Goal: Transaction & Acquisition: Purchase product/service

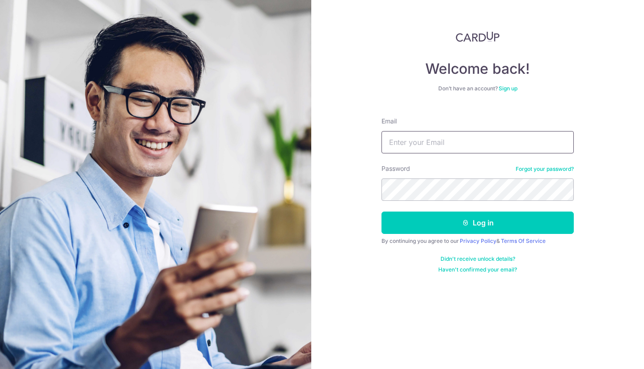
click at [426, 151] on input "Email" at bounding box center [477, 142] width 192 height 22
type input "[EMAIL_ADDRESS][DOMAIN_NAME]"
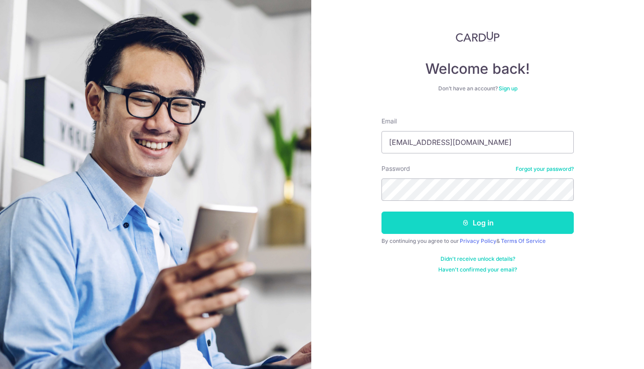
click at [456, 216] on button "Log in" at bounding box center [477, 223] width 192 height 22
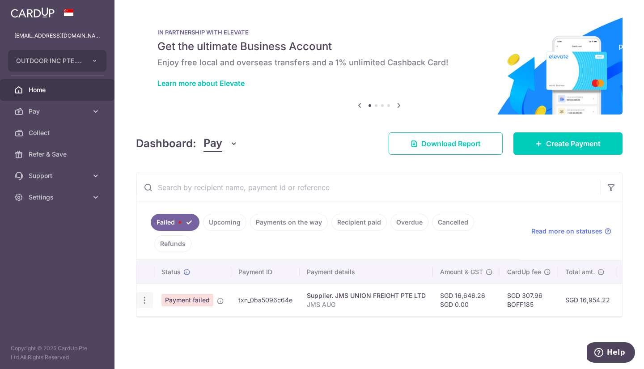
click at [144, 303] on icon "button" at bounding box center [144, 300] width 9 height 9
click at [161, 314] on ul at bounding box center [183, 314] width 94 height 8
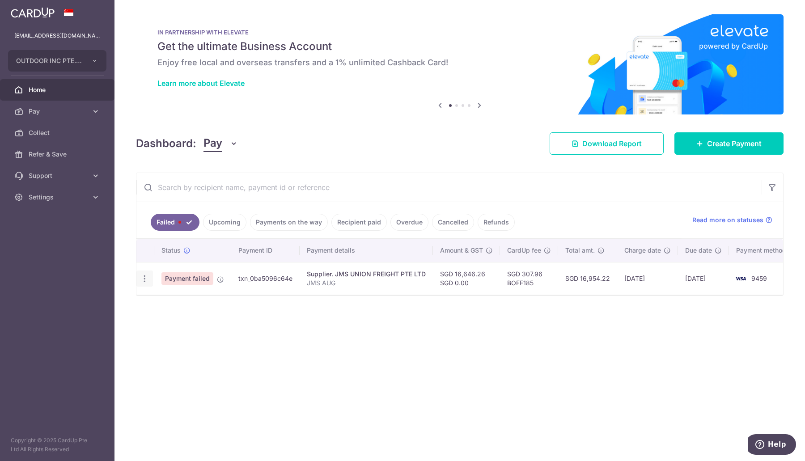
click at [144, 279] on icon "button" at bounding box center [144, 278] width 9 height 9
click at [157, 292] on ul at bounding box center [183, 292] width 94 height 8
click at [139, 275] on div at bounding box center [144, 279] width 17 height 17
click at [142, 277] on icon "button" at bounding box center [144, 278] width 9 height 9
click at [148, 292] on ul at bounding box center [183, 292] width 94 height 8
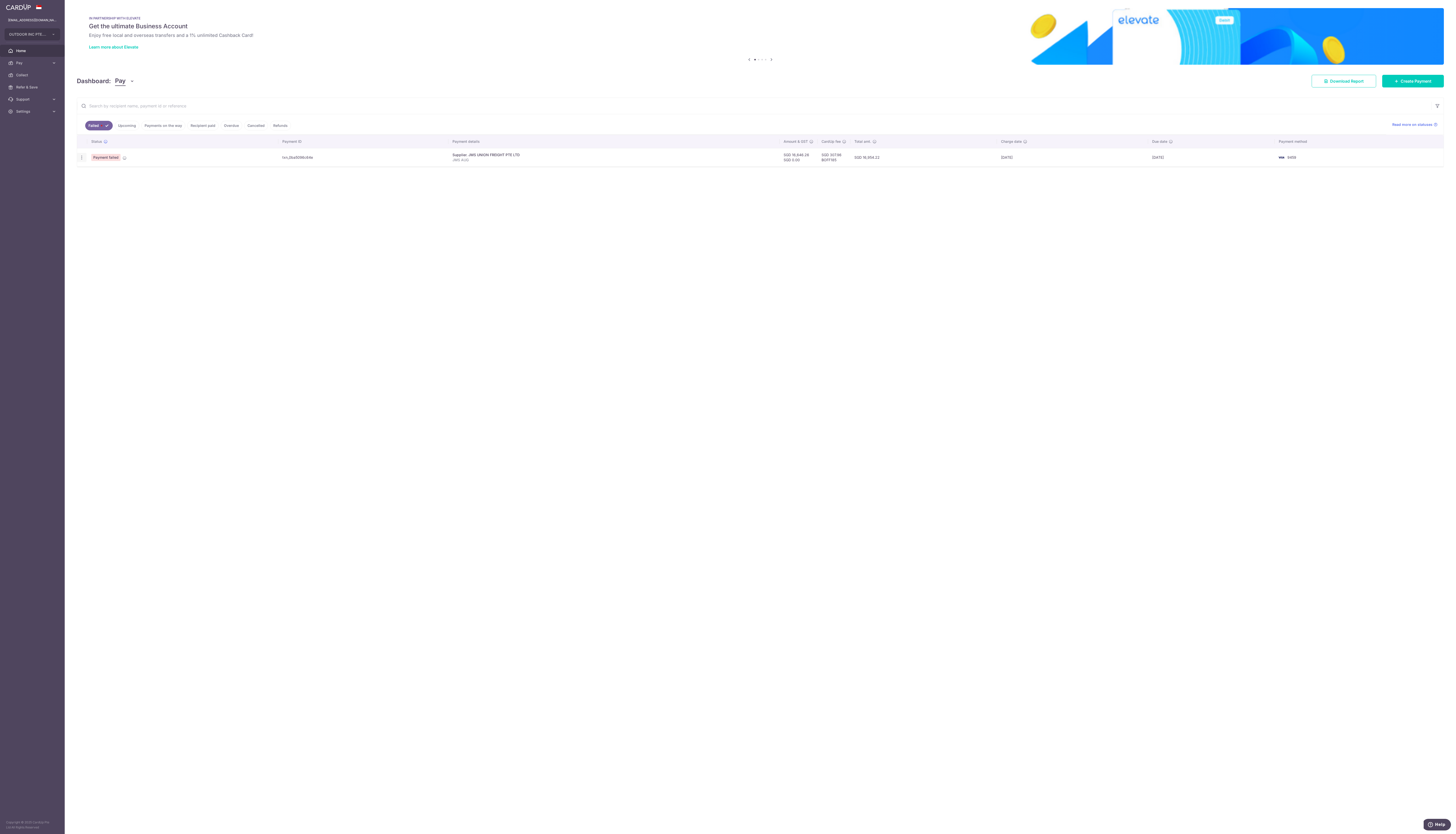
click at [81, 160] on icon "button" at bounding box center [81, 157] width 5 height 5
click at [98, 168] on ul at bounding box center [103, 165] width 53 height 5
click at [79, 162] on div at bounding box center [81, 158] width 10 height 10
click at [82, 160] on icon "button" at bounding box center [81, 157] width 5 height 5
click at [98, 168] on ul at bounding box center [103, 165] width 53 height 5
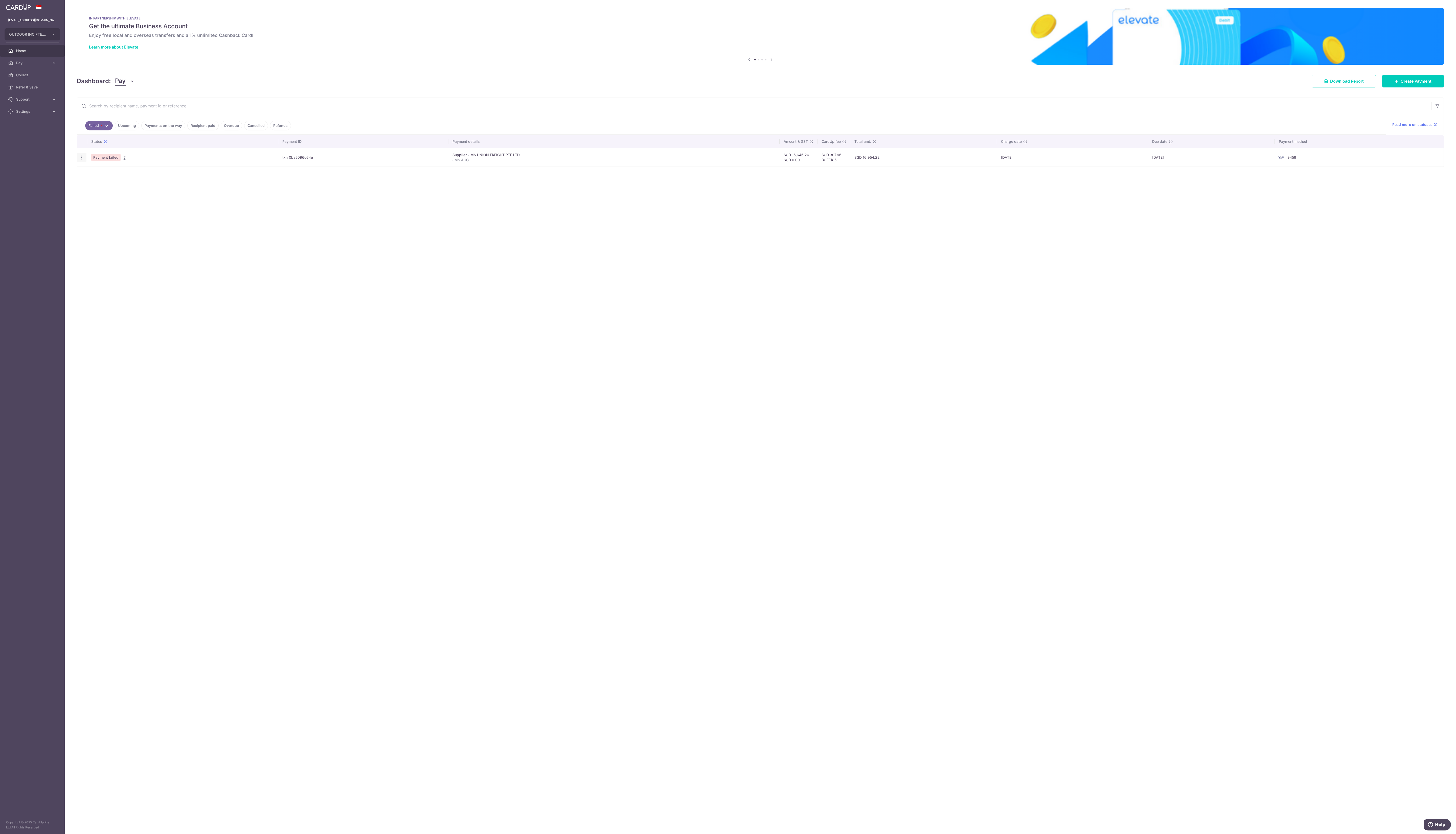
click at [82, 159] on icon "button" at bounding box center [81, 157] width 5 height 5
click at [93, 168] on ul at bounding box center [103, 165] width 53 height 5
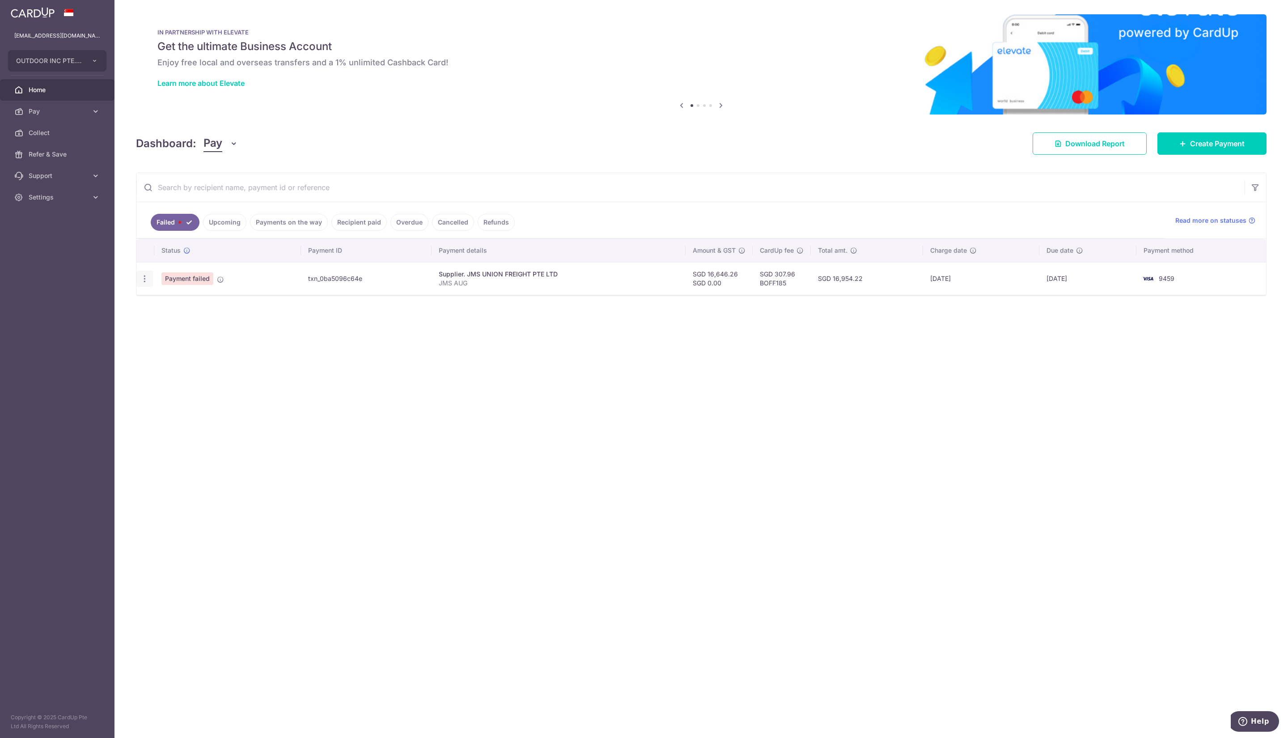
click at [142, 281] on icon "button" at bounding box center [144, 278] width 9 height 9
click at [157, 294] on ul at bounding box center [183, 292] width 94 height 8
click at [143, 281] on icon "button" at bounding box center [144, 278] width 9 height 9
click at [155, 290] on ul at bounding box center [183, 292] width 94 height 8
click at [145, 280] on icon "button" at bounding box center [144, 278] width 9 height 9
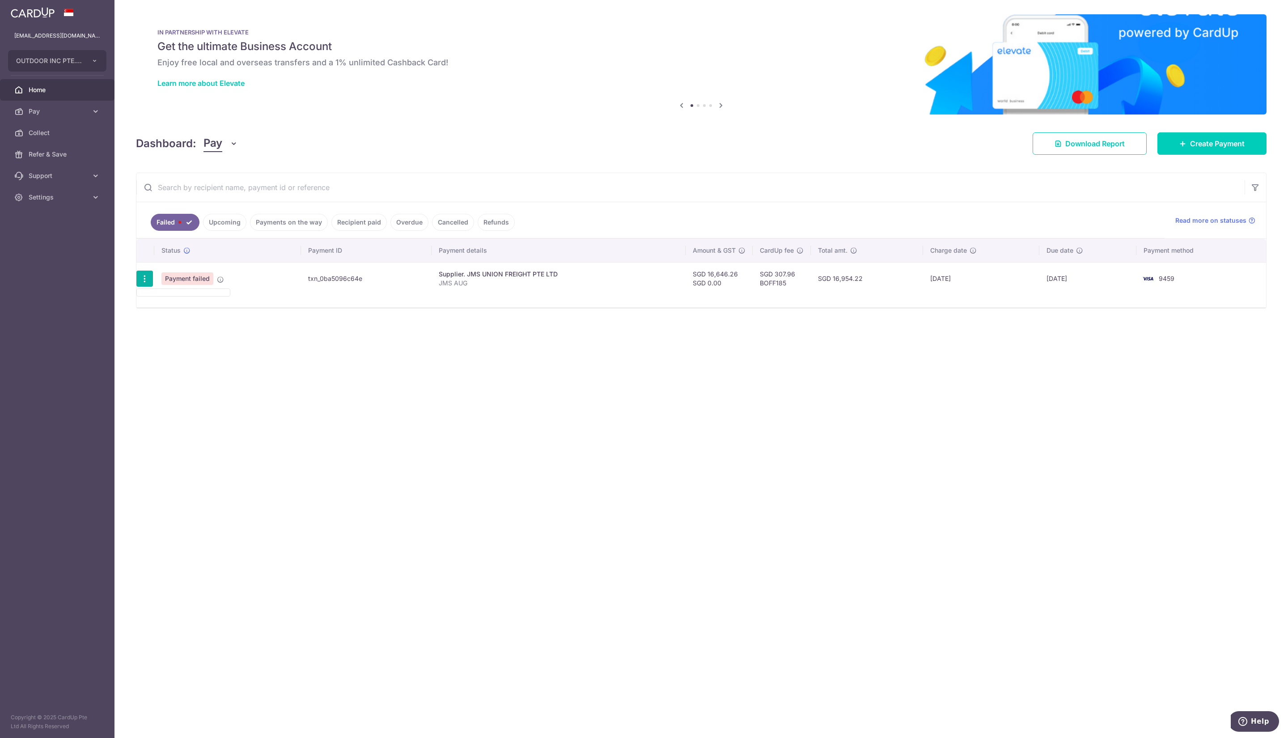
click at [148, 292] on ul at bounding box center [183, 292] width 94 height 8
click at [78, 111] on span "Pay" at bounding box center [58, 111] width 59 height 9
click at [69, 129] on span "Payments" at bounding box center [58, 132] width 59 height 9
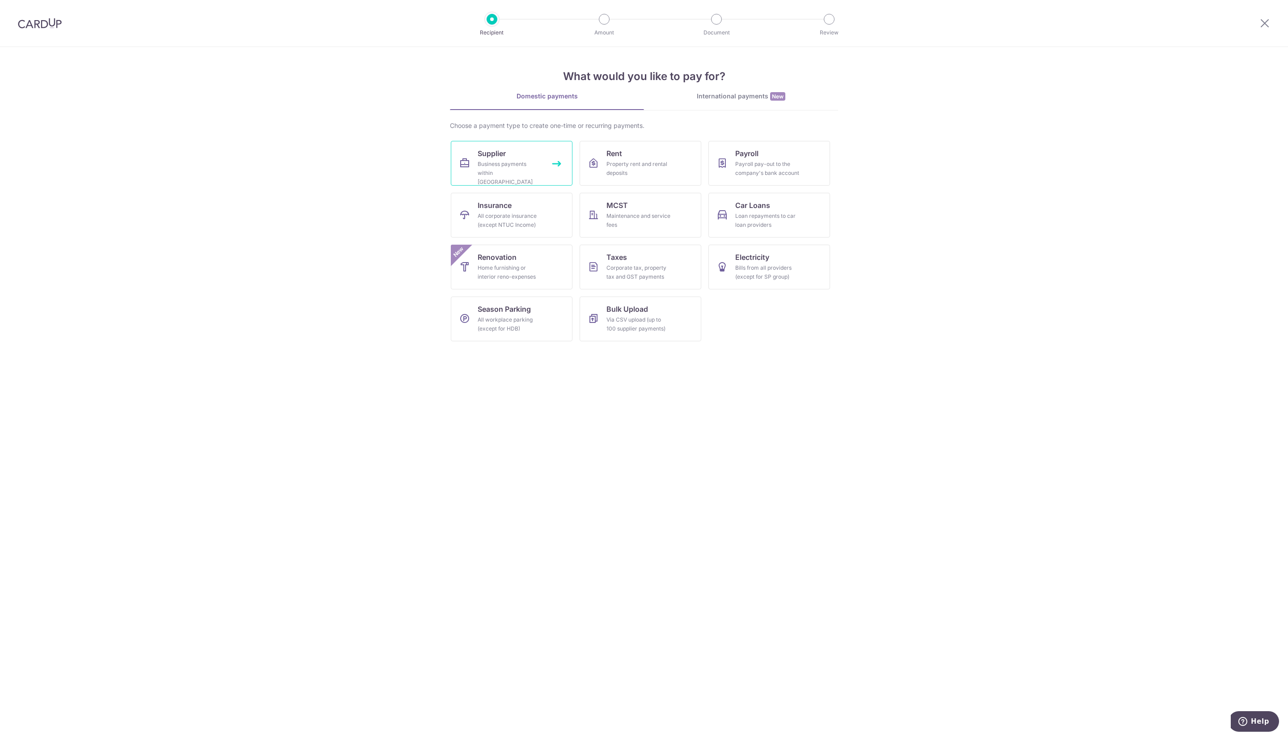
click at [518, 171] on div "Business payments within Singapore" at bounding box center [510, 173] width 64 height 27
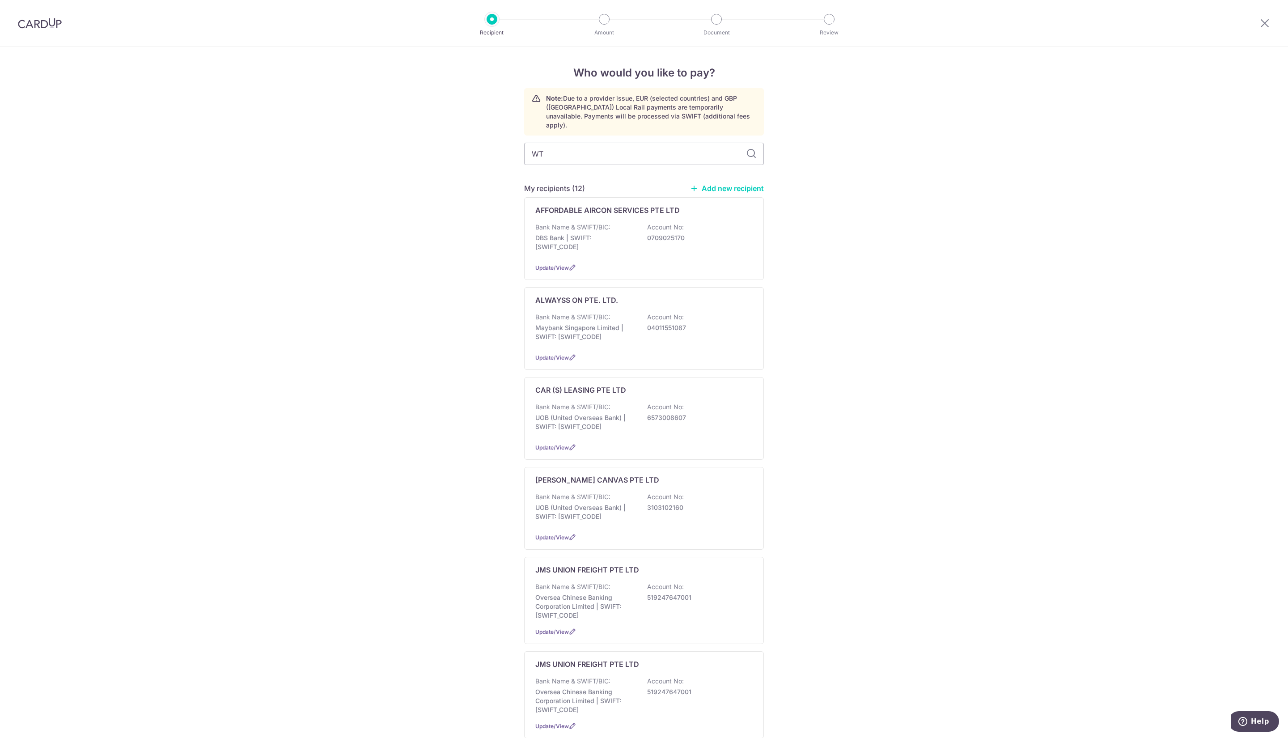
type input "WTH"
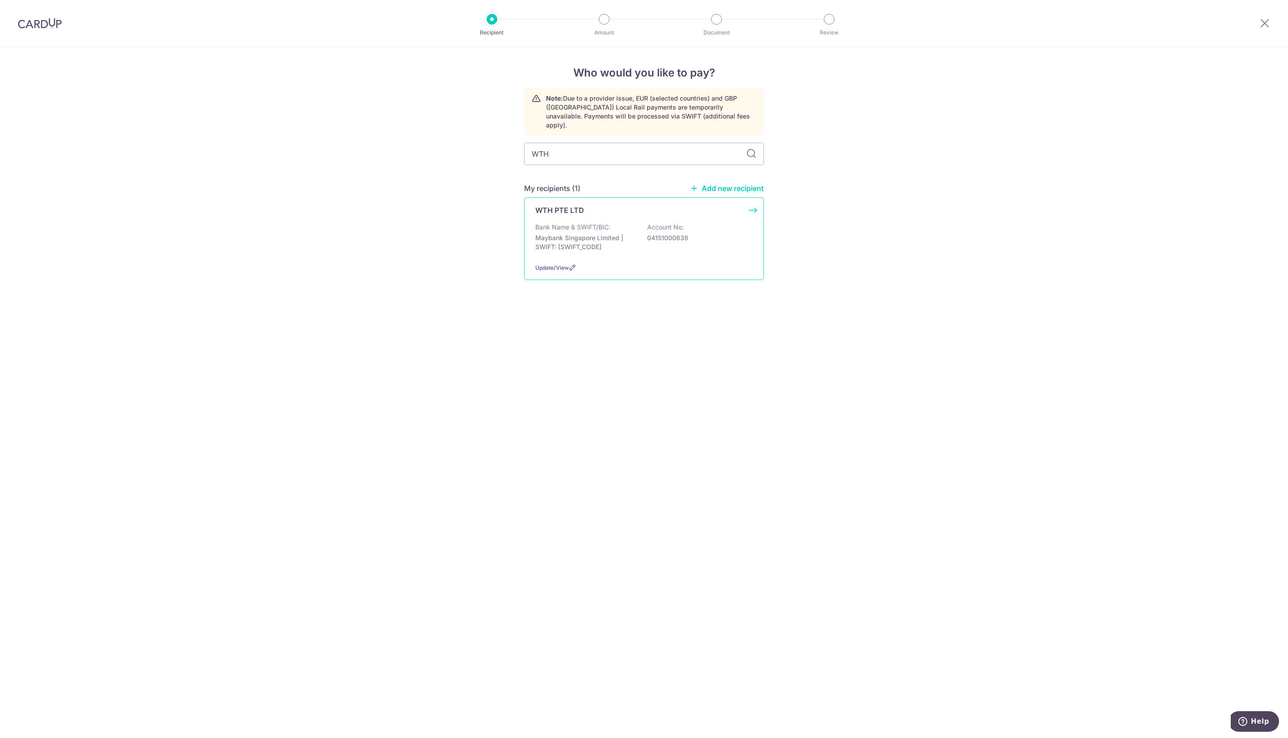
click at [602, 254] on div "WTH PTE LTD Bank Name & SWIFT/BIC: Maybank Singapore Limited | SWIFT: MBBESGS2X…" at bounding box center [644, 238] width 240 height 83
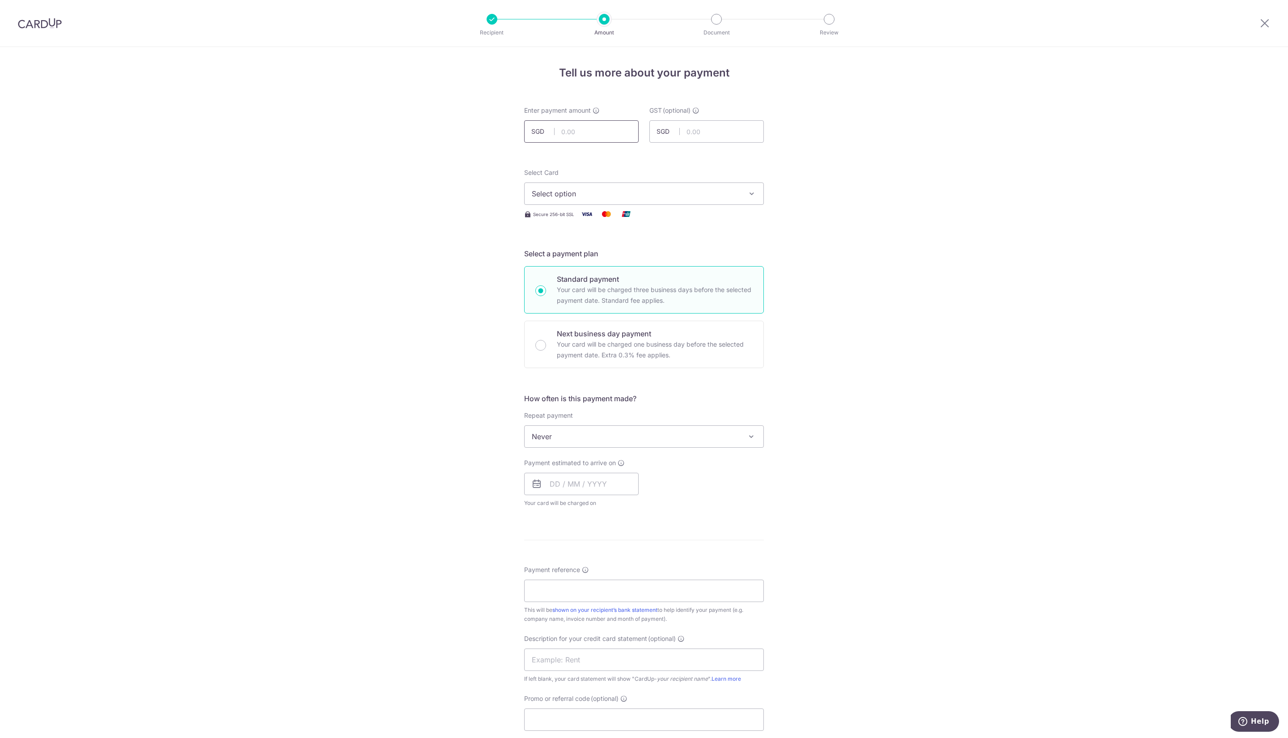
click at [597, 135] on input "text" at bounding box center [581, 131] width 114 height 22
type input "19,257.80"
type input "1,733.20"
click at [704, 196] on span "Select option" at bounding box center [636, 193] width 208 height 11
click at [655, 292] on link "**** 9459" at bounding box center [644, 300] width 239 height 21
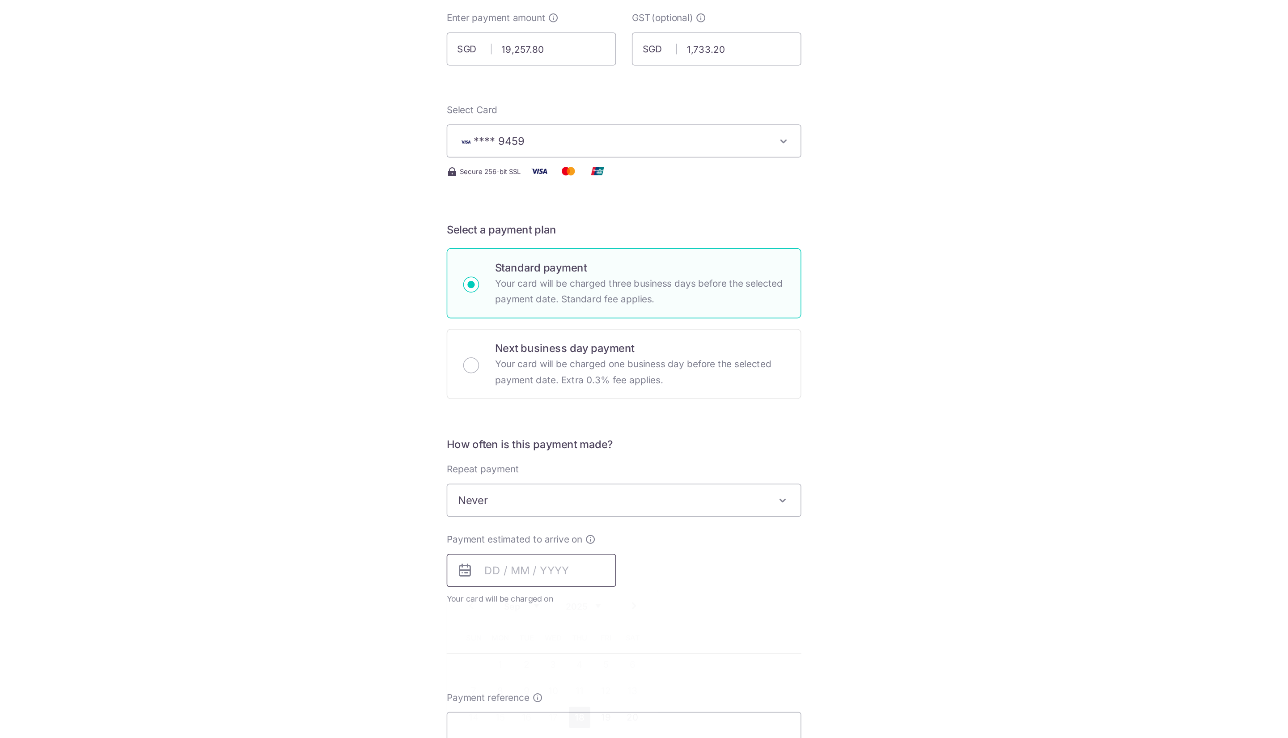
click at [547, 489] on input "text" at bounding box center [581, 484] width 114 height 22
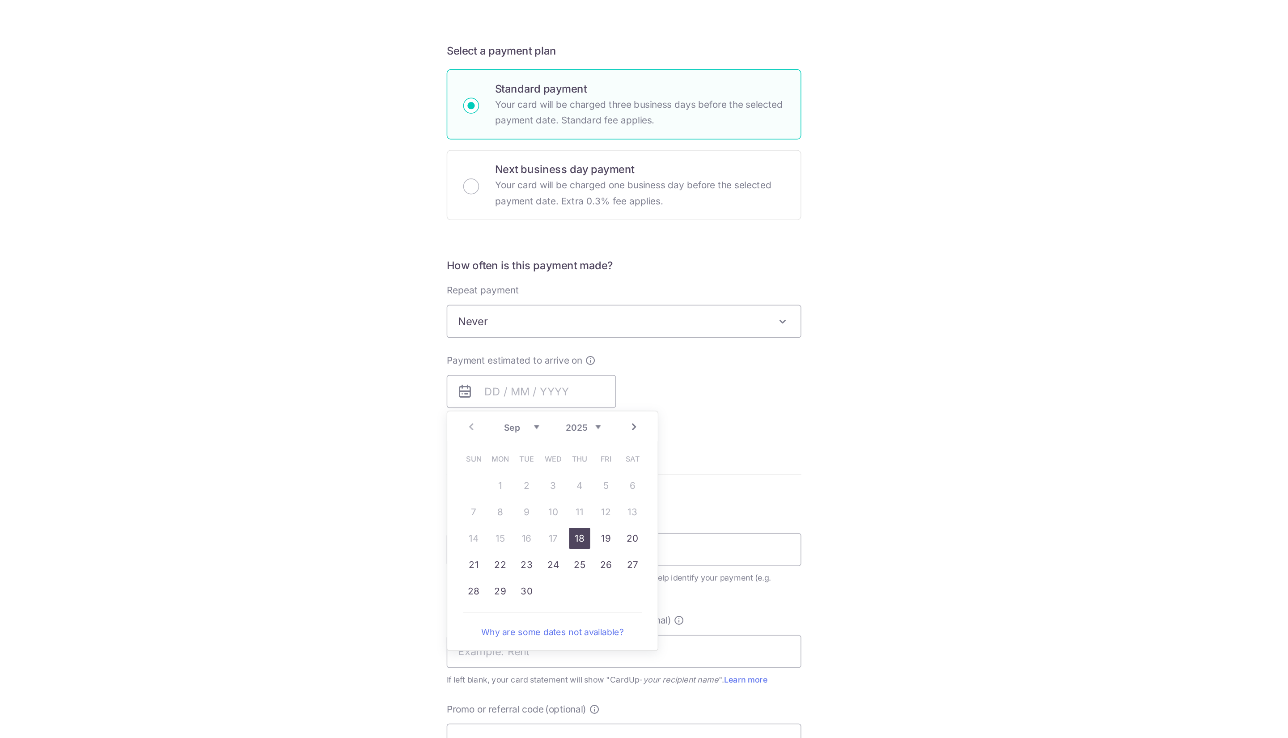
click at [614, 468] on link "18" at bounding box center [614, 462] width 14 height 14
type input "[DATE]"
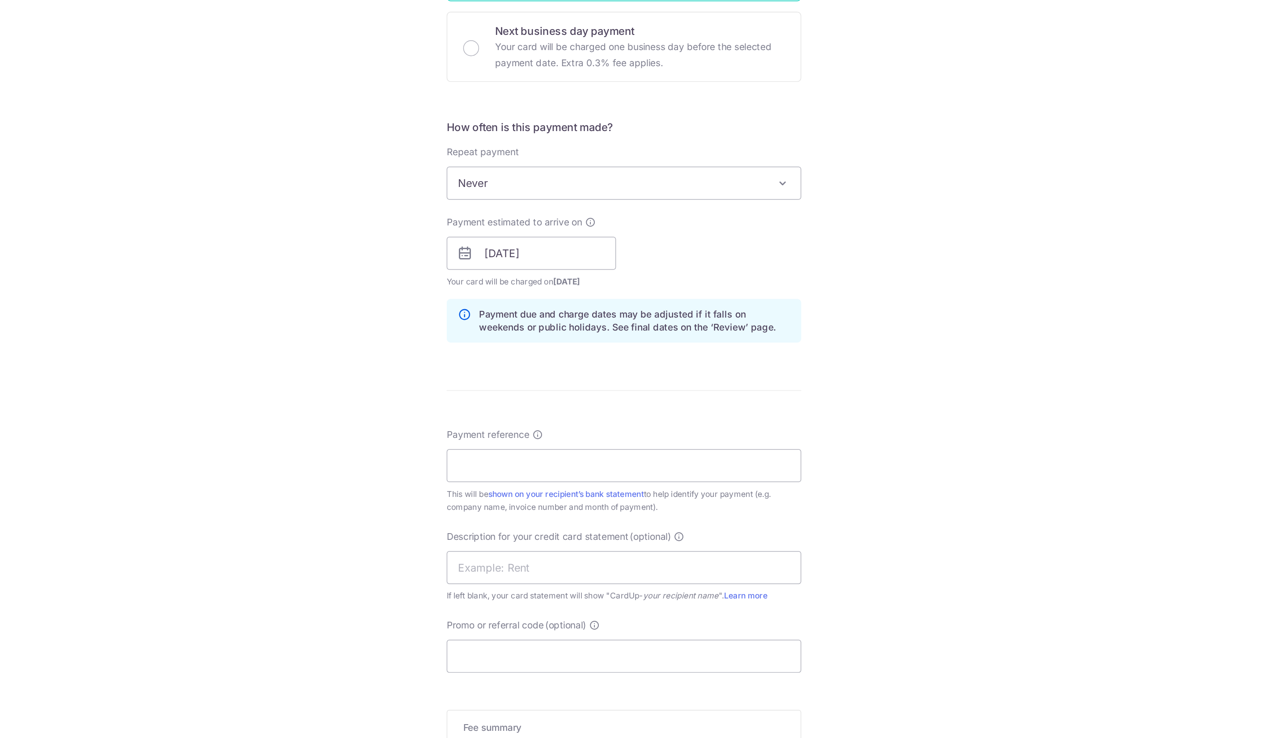
scroll to position [215, 0]
click at [555, 407] on input "Payment reference" at bounding box center [644, 413] width 240 height 22
type input "s"
drag, startPoint x: 611, startPoint y: 411, endPoint x: 292, endPoint y: 418, distance: 319.4
click at [292, 418] on div "Tell us more about your payment Enter payment amount SGD 19,257.80 19257.80 GST…" at bounding box center [644, 285] width 1288 height 906
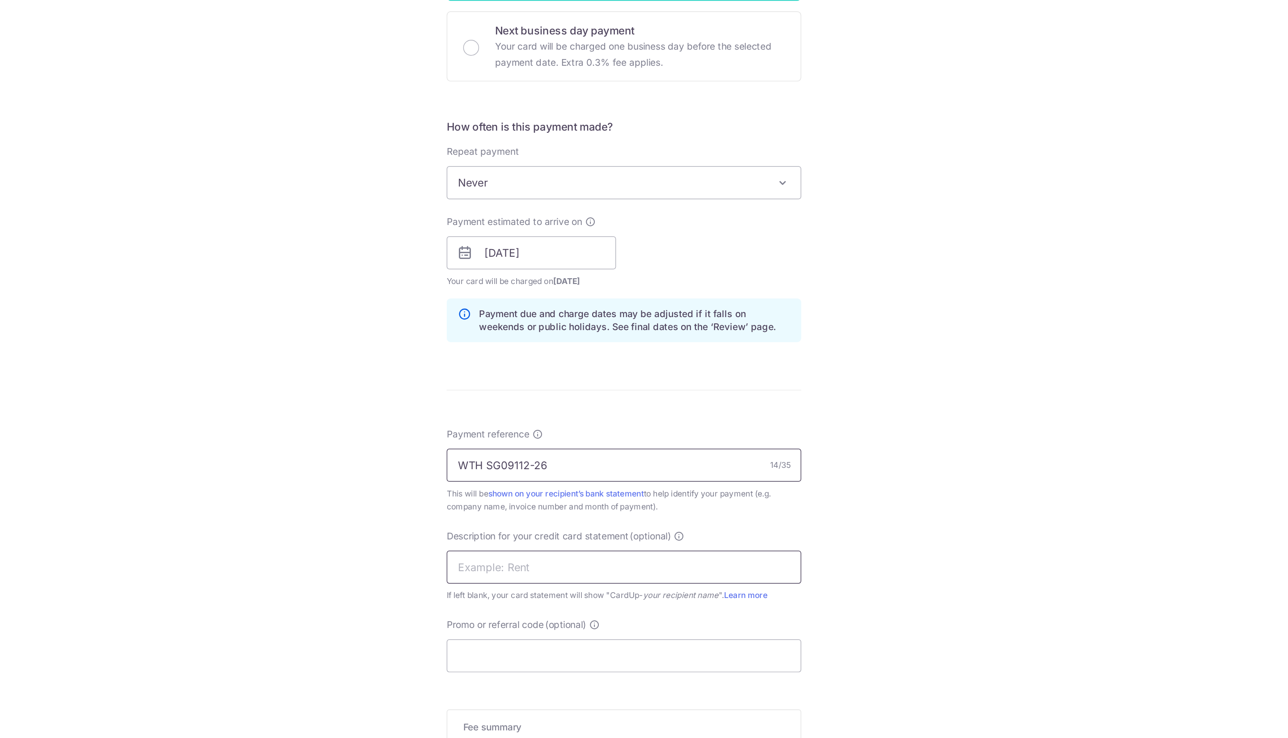
type input "WTH SG09112-26"
click at [619, 483] on input "text" at bounding box center [644, 481] width 240 height 22
paste input "WTH SG09112-26"
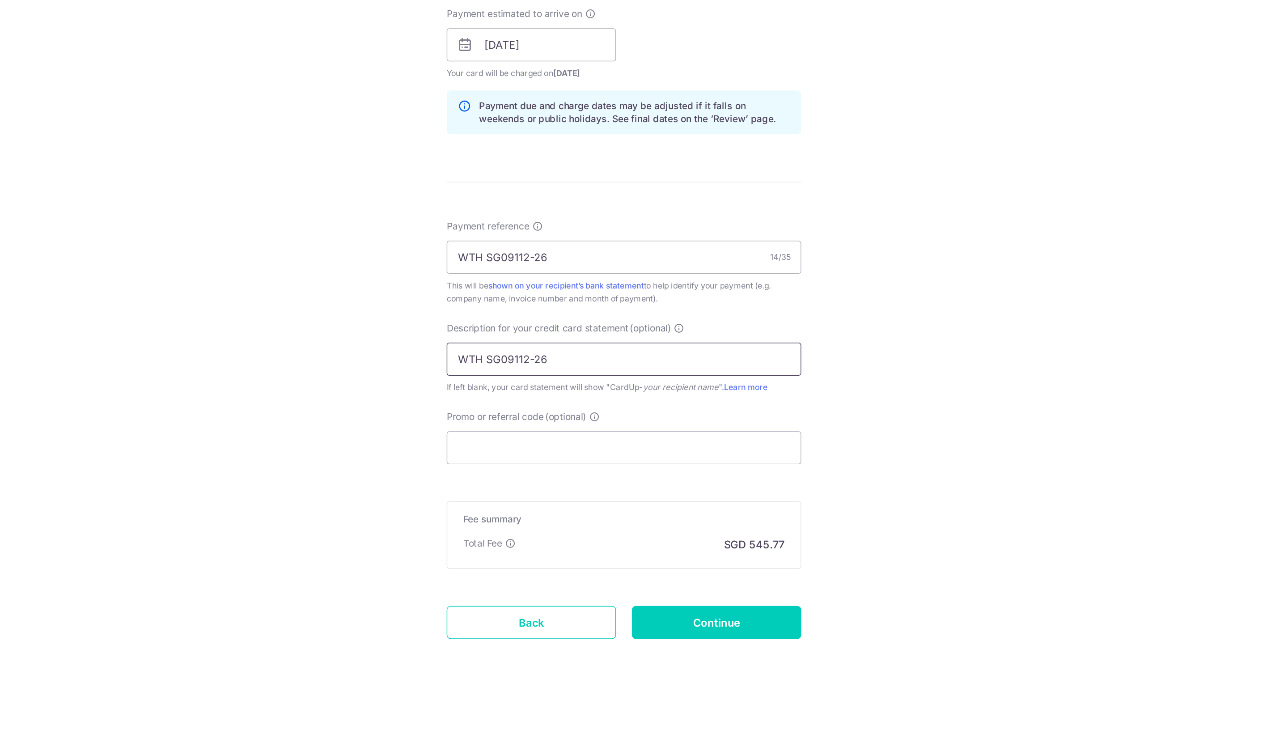
click at [578, 483] on input "WTH SG09112-26" at bounding box center [644, 481] width 240 height 22
type input "WTH SG09112 26"
click at [636, 544] on input "Promo or referral code (optional)" at bounding box center [644, 541] width 240 height 22
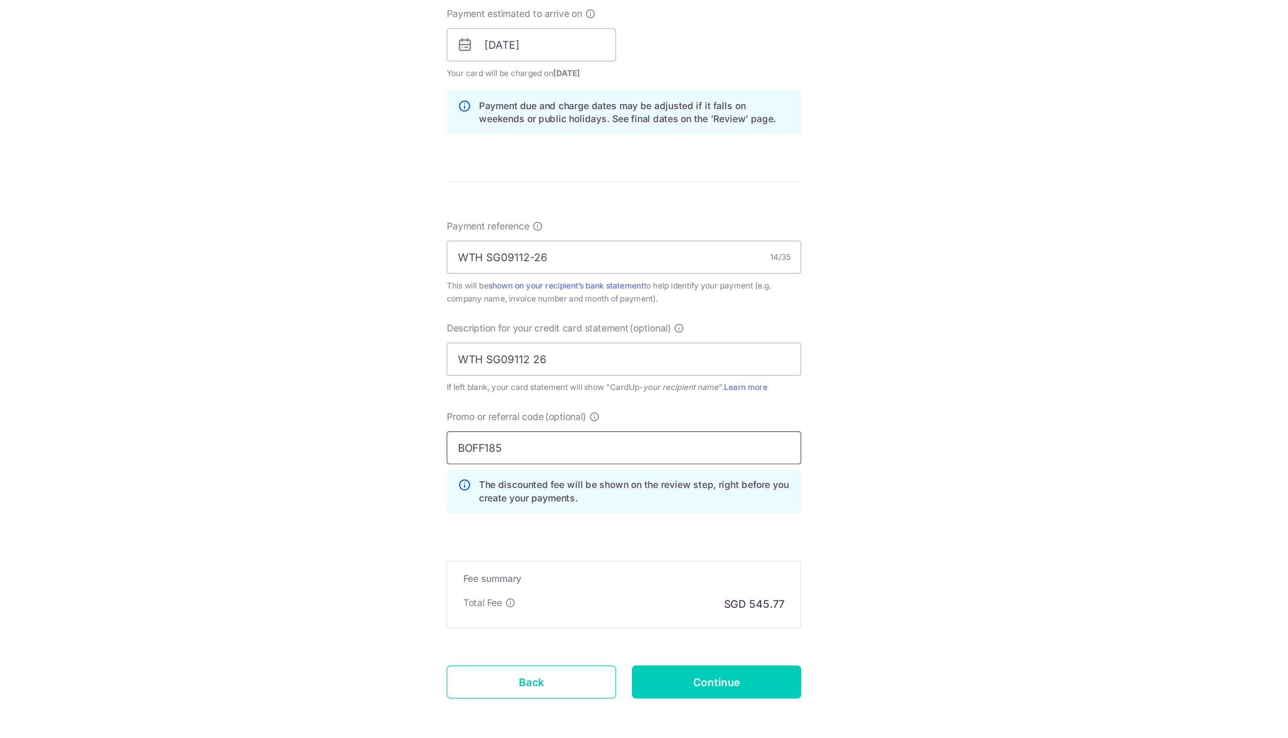
type input "BOFF185"
click at [832, 618] on div "Tell us more about your payment Enter payment amount SGD 19,257.80 19257.80 GST…" at bounding box center [644, 305] width 1288 height 946
click at [692, 702] on input "Continue" at bounding box center [706, 700] width 114 height 22
type input "Create Schedule"
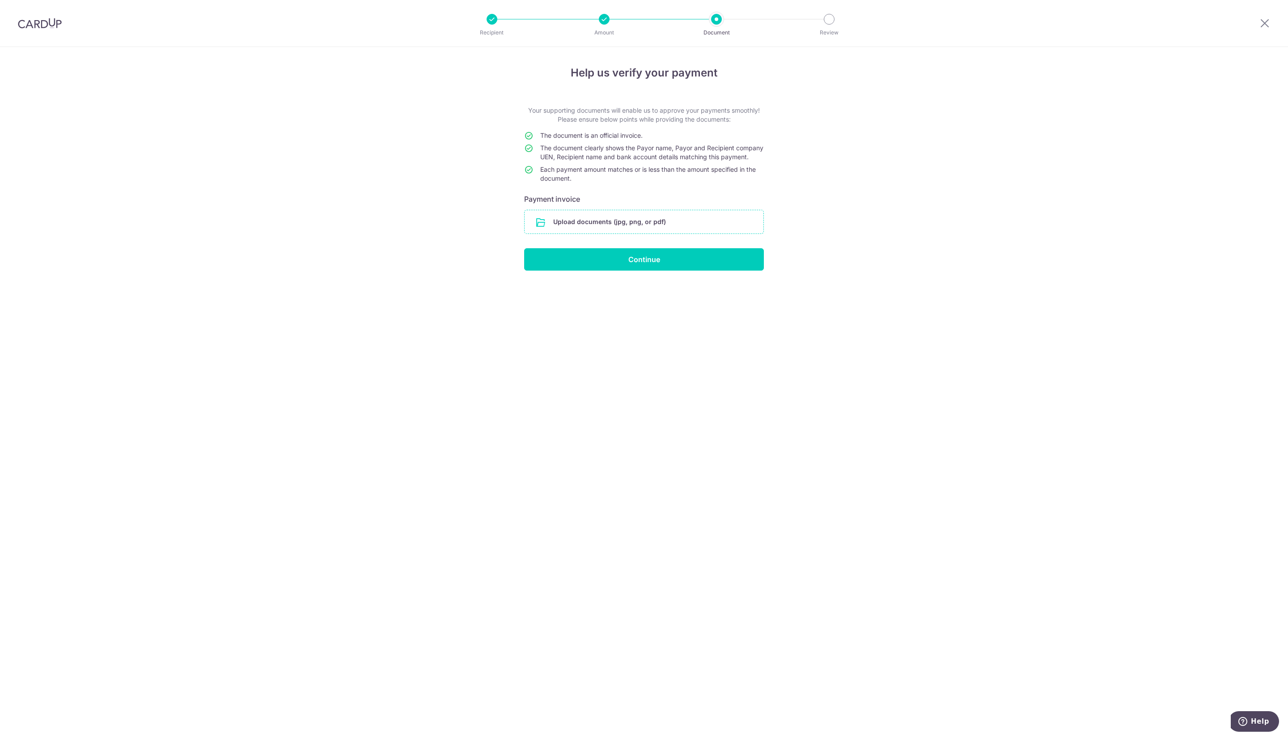
click at [611, 233] on input "file" at bounding box center [644, 221] width 239 height 23
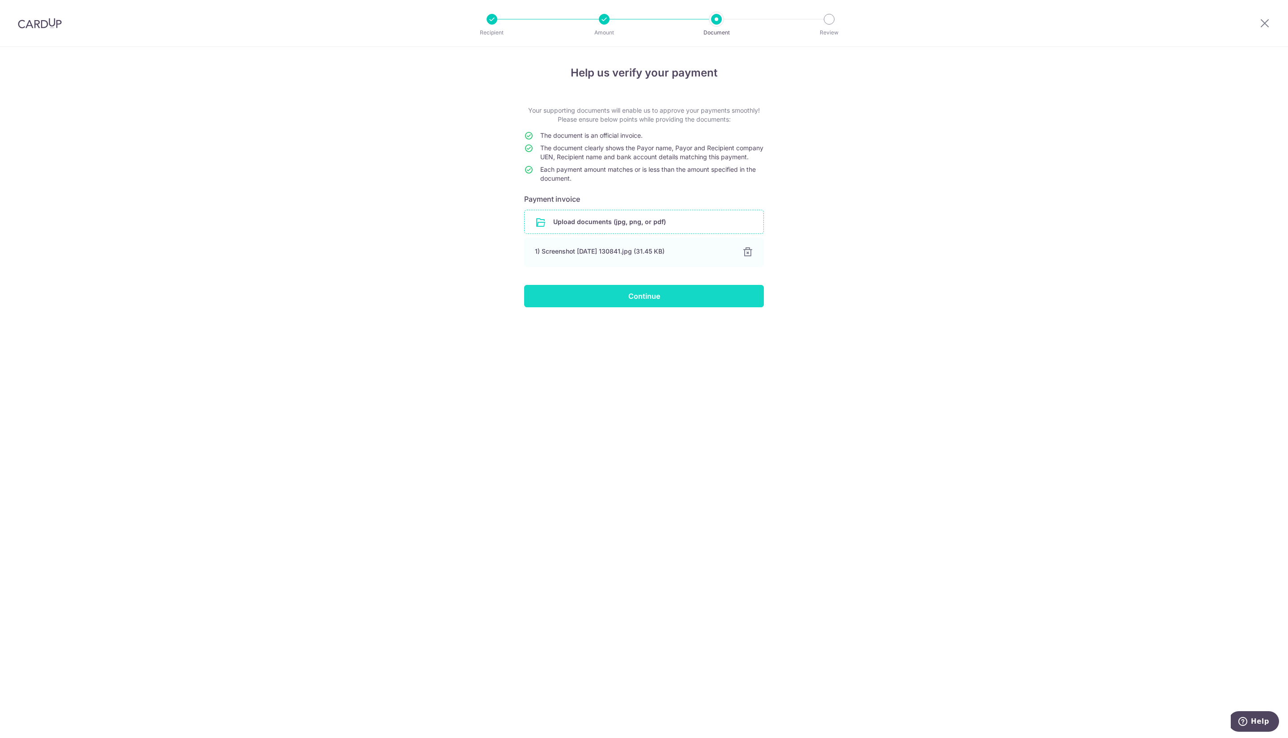
click at [626, 303] on input "Continue" at bounding box center [644, 296] width 240 height 22
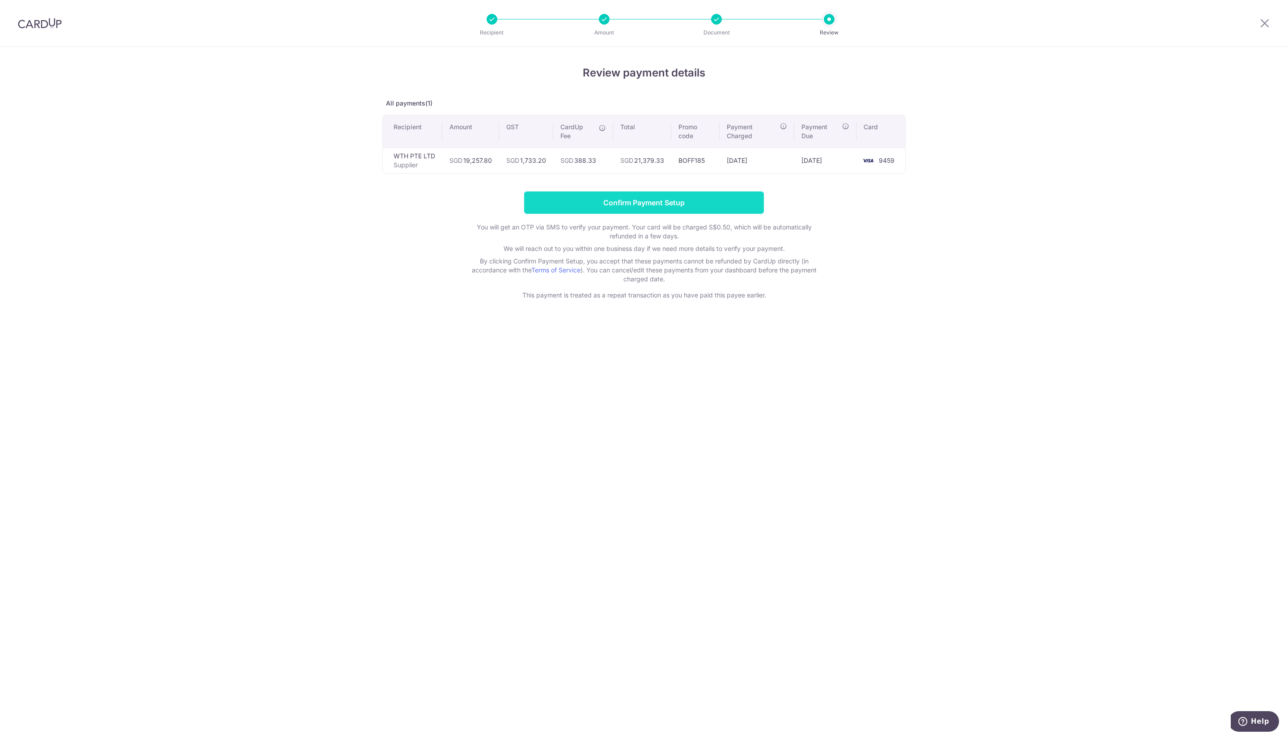
click at [604, 212] on input "Confirm Payment Setup" at bounding box center [644, 202] width 240 height 22
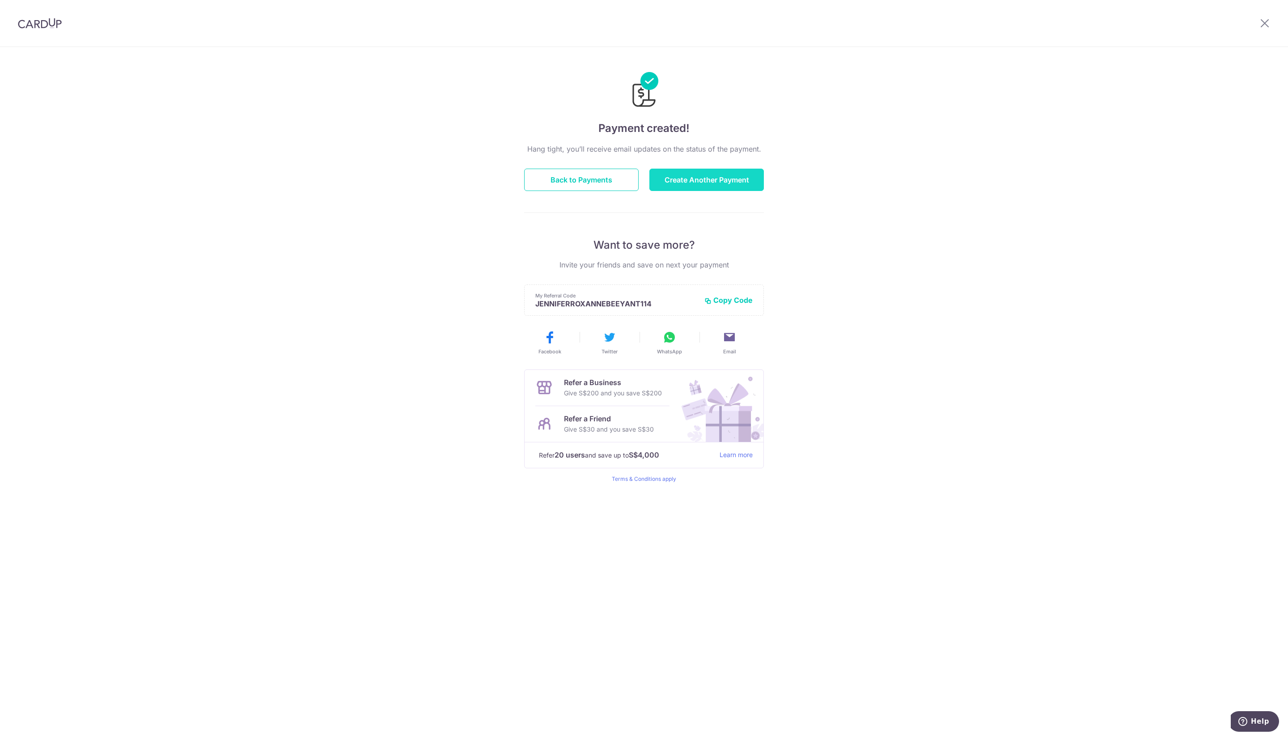
click at [666, 187] on button "Create Another Payment" at bounding box center [706, 180] width 114 height 22
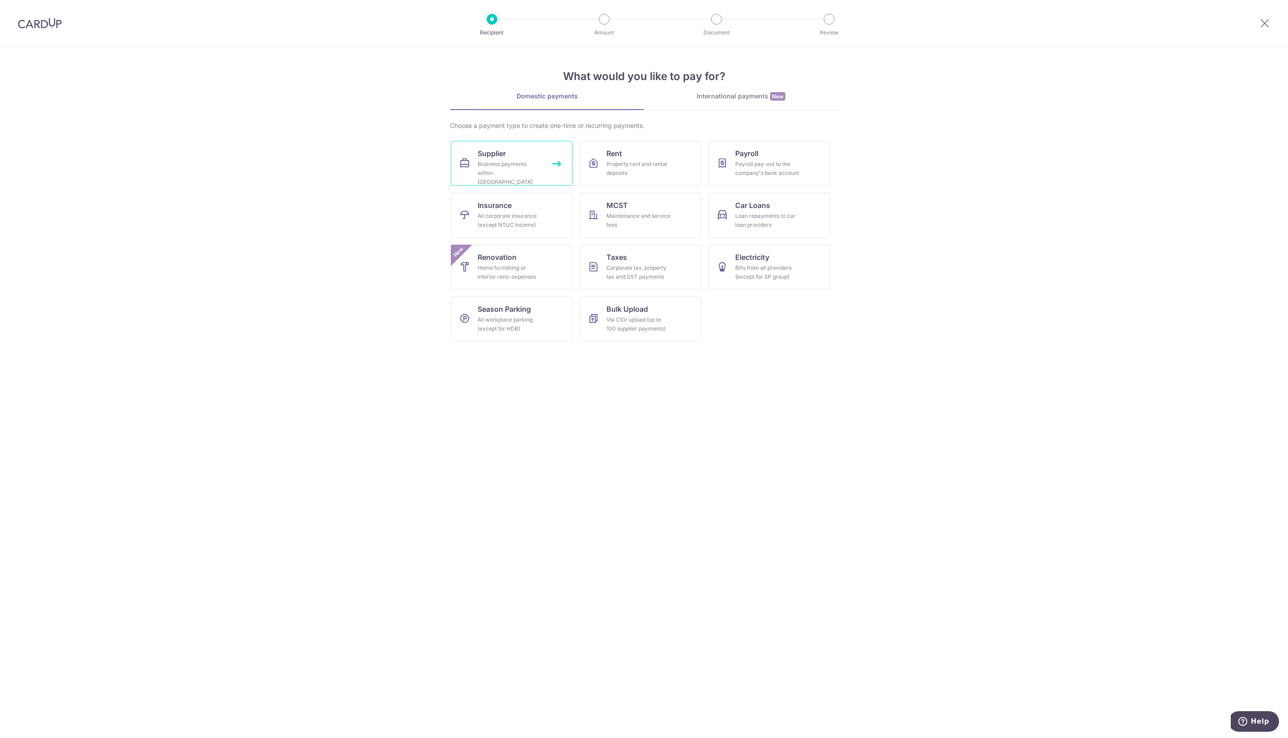
drag, startPoint x: 0, startPoint y: 0, endPoint x: 545, endPoint y: 165, distance: 569.7
click at [534, 165] on div "Business payments within [GEOGRAPHIC_DATA]" at bounding box center [510, 173] width 64 height 27
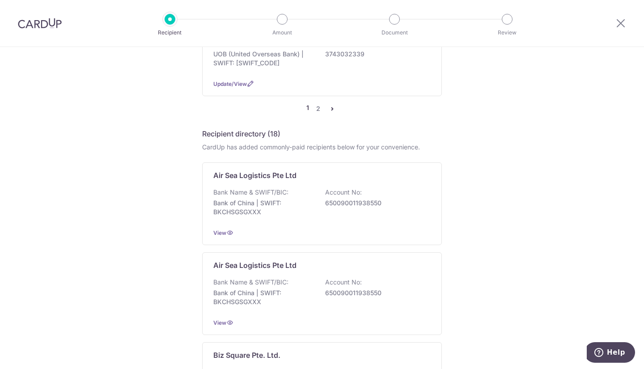
scroll to position [868, 0]
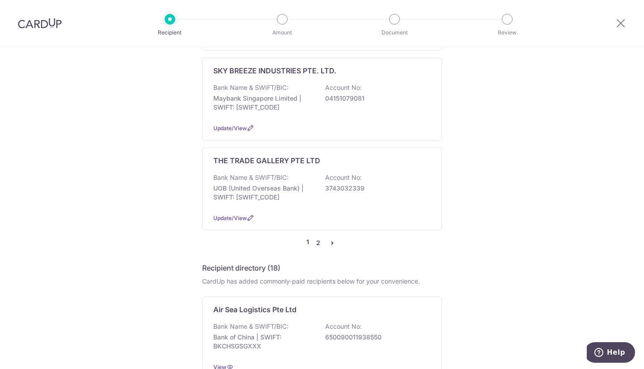
click at [317, 237] on link "2" at bounding box center [318, 242] width 11 height 11
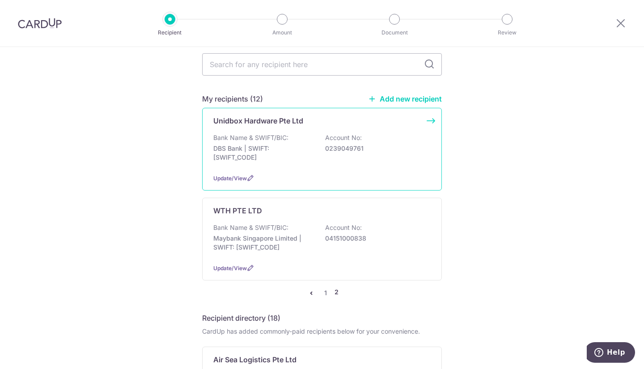
scroll to position [179, 0]
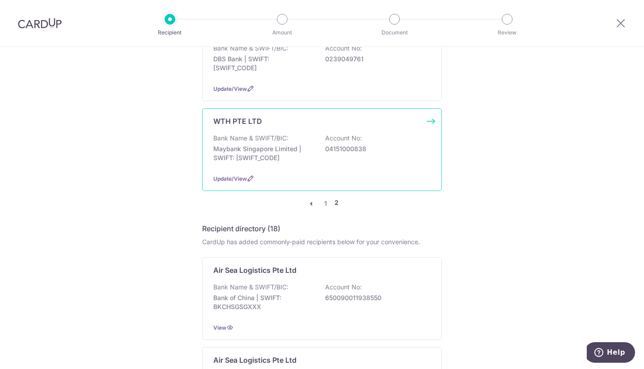
click at [271, 116] on div "WTH PTE LTD" at bounding box center [316, 121] width 207 height 11
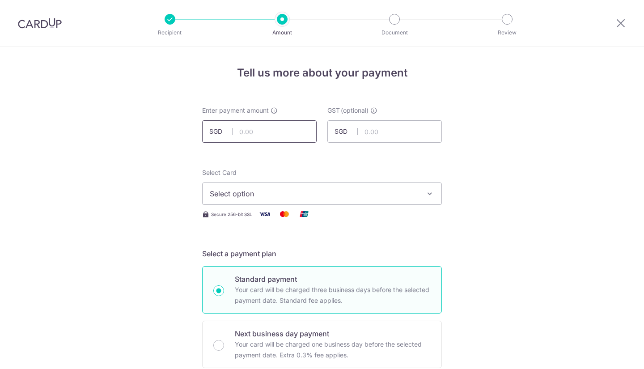
click at [273, 141] on input "text" at bounding box center [259, 131] width 114 height 22
click at [284, 123] on input "212.55" at bounding box center [259, 131] width 114 height 22
drag, startPoint x: 294, startPoint y: 120, endPoint x: 295, endPoint y: 135, distance: 15.3
click at [294, 131] on div "Enter payment amount SGD 212.40 212.40" at bounding box center [259, 124] width 114 height 37
click at [295, 135] on input "212.40" at bounding box center [259, 131] width 114 height 22
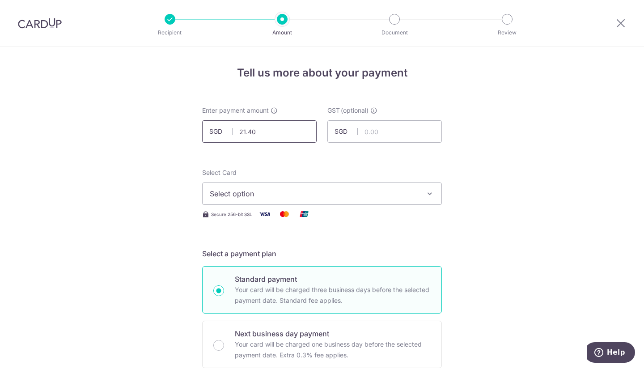
type input "218.40"
type input "19.66"
drag, startPoint x: 428, startPoint y: 183, endPoint x: 391, endPoint y: 228, distance: 58.1
click at [423, 189] on button "Select option" at bounding box center [322, 193] width 240 height 22
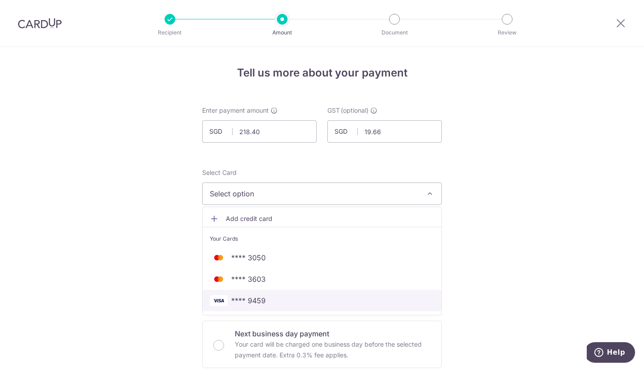
click at [285, 297] on span "**** 9459" at bounding box center [322, 300] width 225 height 11
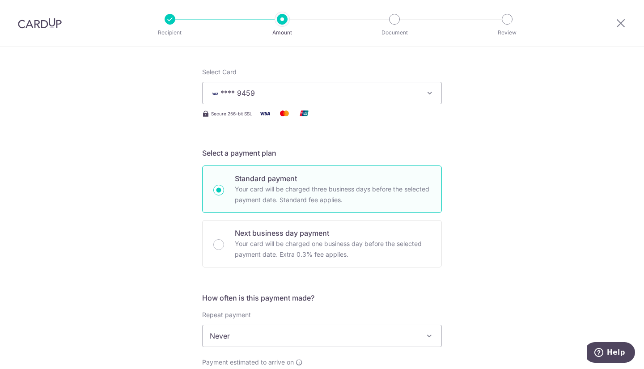
scroll to position [179, 0]
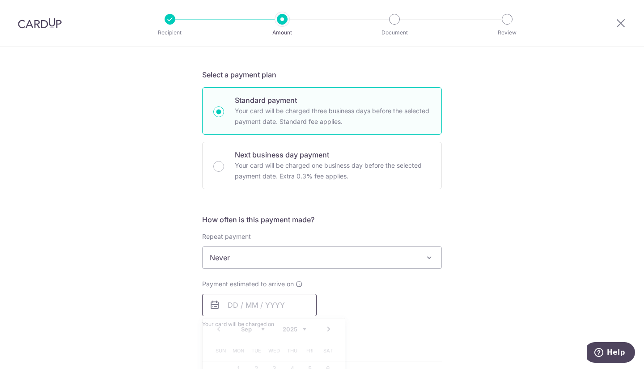
click at [233, 308] on input "text" at bounding box center [259, 305] width 114 height 22
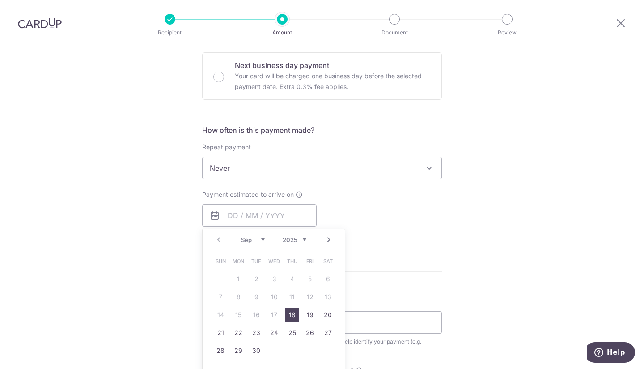
click at [285, 315] on link "18" at bounding box center [292, 315] width 14 height 14
type input "18/09/2025"
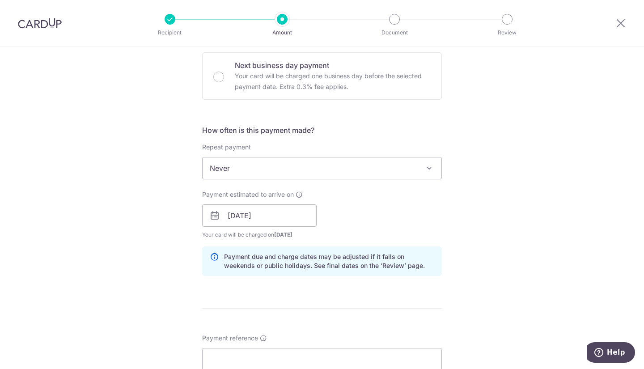
scroll to position [358, 0]
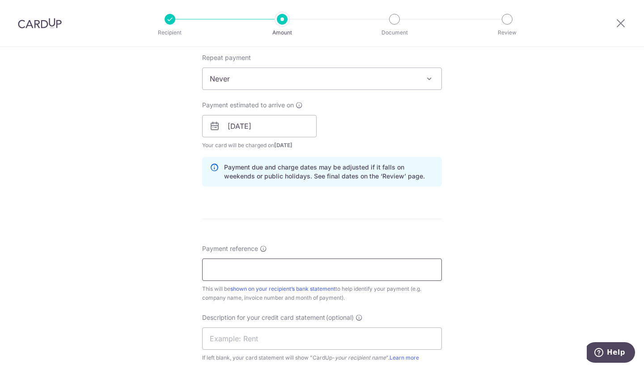
click at [248, 269] on input "Payment reference" at bounding box center [322, 269] width 240 height 22
type input "S"
click at [238, 271] on input "WTH" at bounding box center [322, 269] width 240 height 22
click at [243, 277] on input "WTH" at bounding box center [322, 269] width 240 height 22
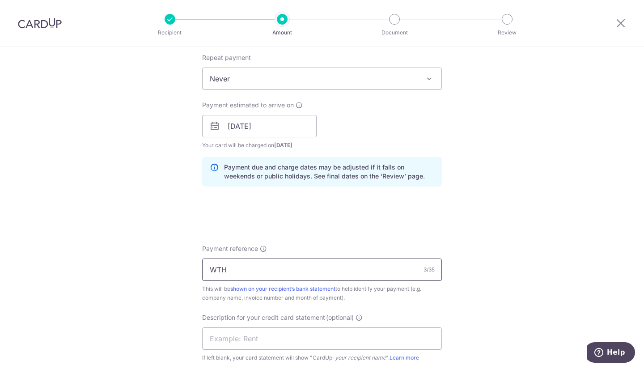
click at [257, 276] on input "WTH" at bounding box center [322, 269] width 240 height 22
click at [254, 271] on input "WTH SG09112-26" at bounding box center [322, 269] width 240 height 22
drag, startPoint x: 327, startPoint y: 271, endPoint x: 169, endPoint y: 264, distance: 158.5
click at [169, 264] on div "Tell us more about your payment Enter payment amount SGD 218.40 218.40 GST (opt…" at bounding box center [322, 142] width 644 height 906
type input "WTH SG08085-26"
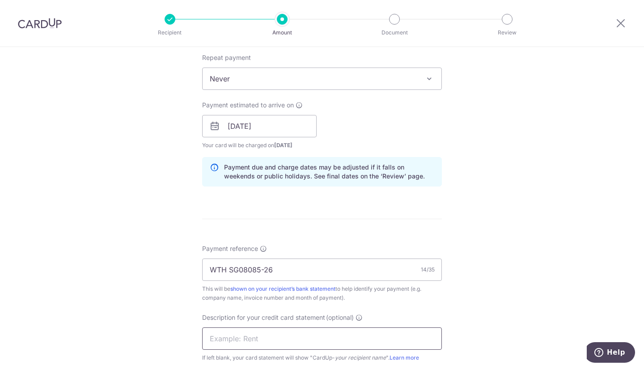
click at [281, 335] on input "text" at bounding box center [322, 338] width 240 height 22
paste input "WTH SG08085-26"
click at [260, 335] on input "WTH SG08085-26" at bounding box center [322, 338] width 240 height 22
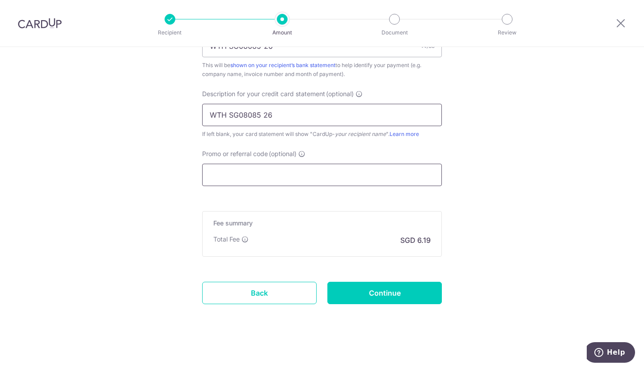
type input "WTH SG08085 26"
click at [310, 181] on input "Promo or referral code (optional)" at bounding box center [322, 175] width 240 height 22
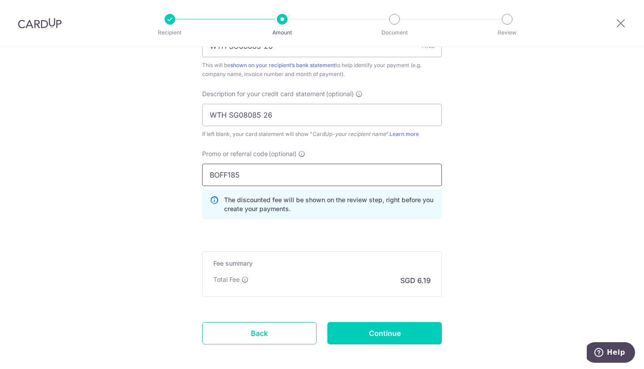
type input "BOFF185"
drag, startPoint x: 352, startPoint y: 346, endPoint x: 290, endPoint y: 314, distance: 69.6
click at [332, 330] on input "Continue" at bounding box center [384, 333] width 114 height 22
type input "Create Schedule"
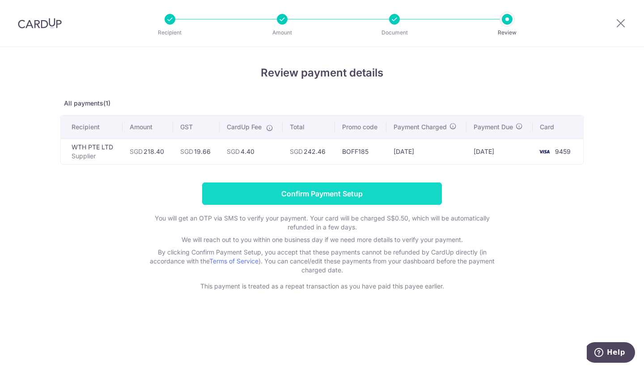
click at [377, 200] on input "Confirm Payment Setup" at bounding box center [322, 193] width 240 height 22
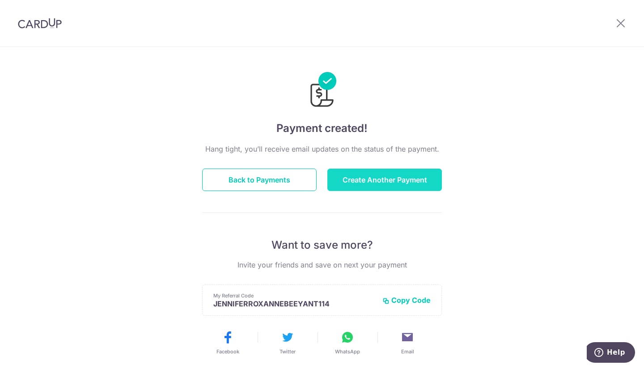
click at [409, 179] on button "Create Another Payment" at bounding box center [384, 180] width 114 height 22
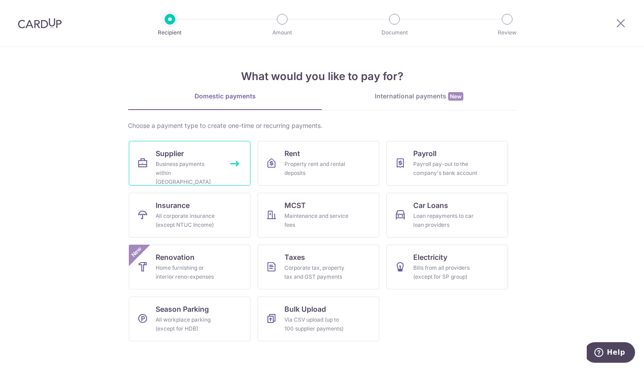
click at [171, 155] on span "Supplier" at bounding box center [170, 153] width 28 height 11
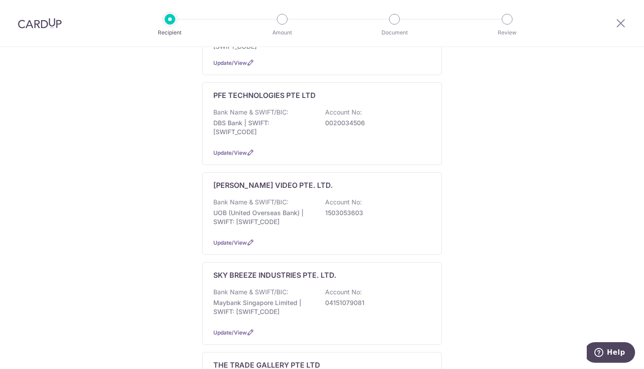
scroll to position [805, 0]
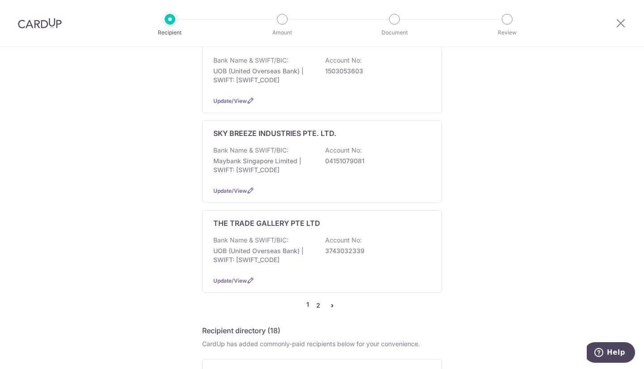
click at [316, 300] on link "2" at bounding box center [318, 305] width 11 height 11
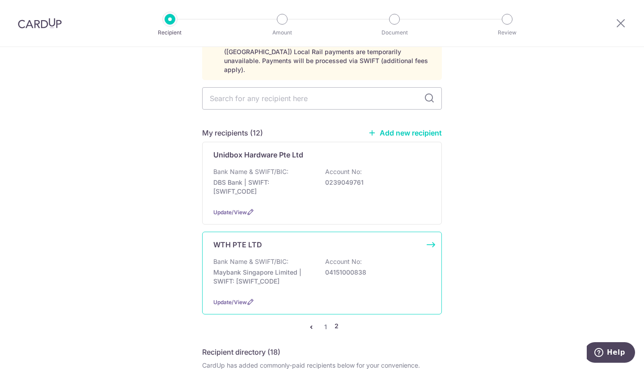
scroll to position [89, 0]
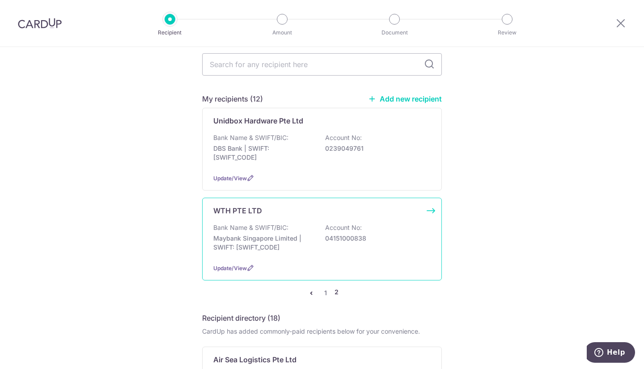
click at [306, 250] on div "WTH PTE LTD Bank Name & SWIFT/BIC: Maybank Singapore Limited | SWIFT: [SWIFT_CO…" at bounding box center [322, 239] width 240 height 83
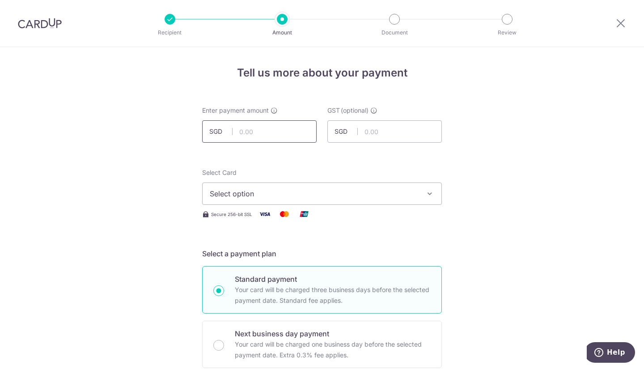
click at [254, 138] on input "text" at bounding box center [259, 131] width 114 height 22
type input "330.40"
click at [392, 132] on input "text" at bounding box center [384, 131] width 114 height 22
type input "29.74"
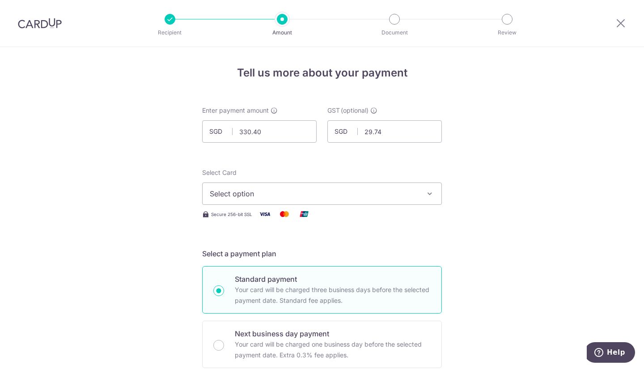
scroll to position [89, 0]
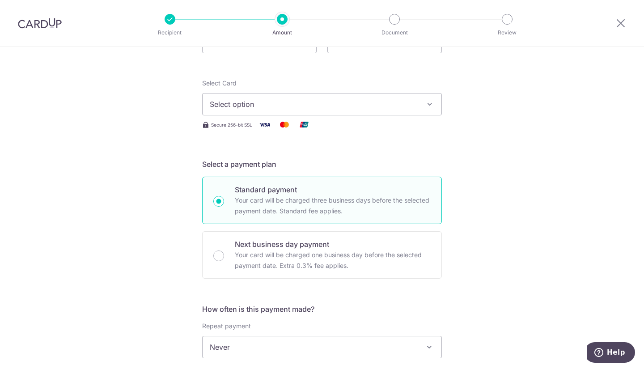
click at [276, 110] on button "Select option" at bounding box center [322, 104] width 240 height 22
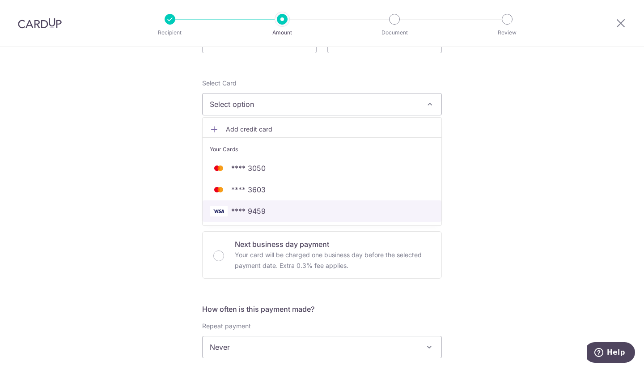
drag, startPoint x: 262, startPoint y: 204, endPoint x: 260, endPoint y: 227, distance: 22.9
click at [262, 204] on link "**** 9459" at bounding box center [322, 210] width 239 height 21
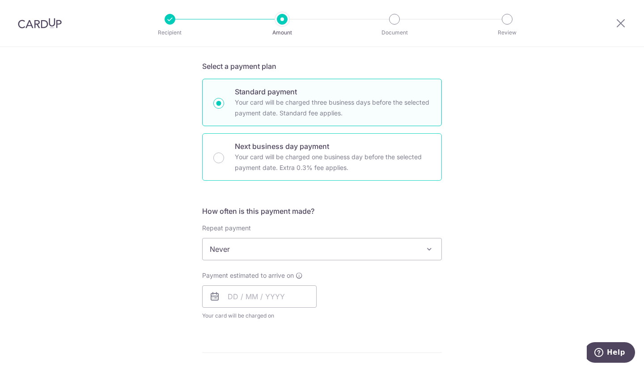
scroll to position [268, 0]
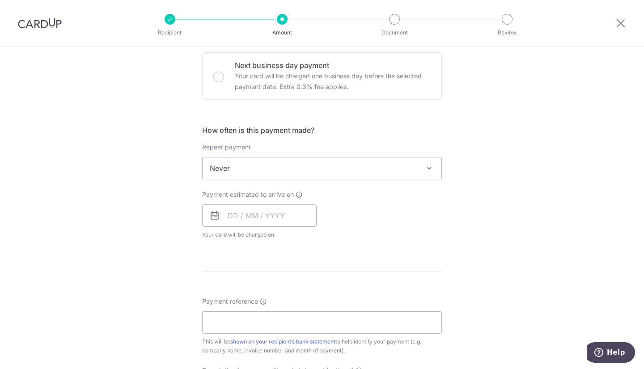
click at [257, 228] on div "Payment estimated to arrive on Your card will be charged on for the first payme…" at bounding box center [259, 214] width 114 height 49
click at [257, 224] on input "text" at bounding box center [259, 215] width 114 height 22
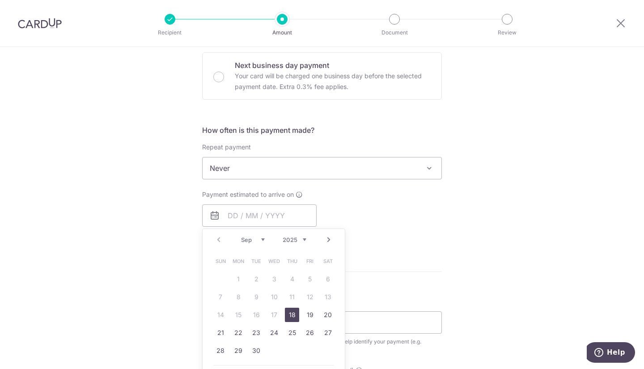
click at [286, 316] on link "18" at bounding box center [292, 315] width 14 height 14
type input "18/09/2025"
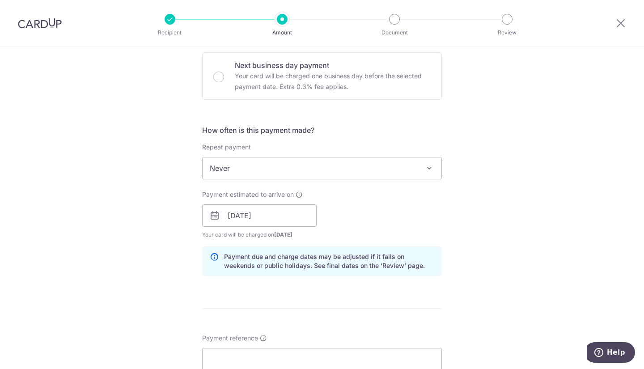
scroll to position [402, 0]
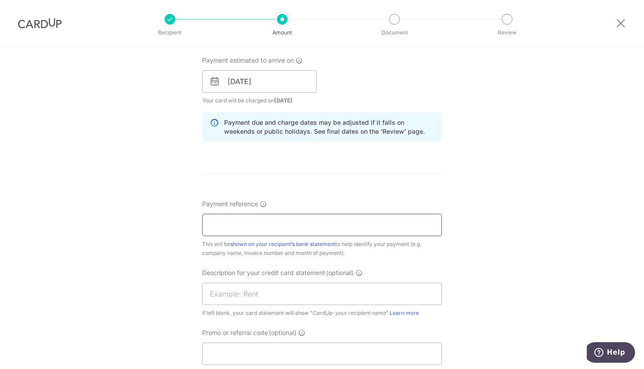
click at [256, 227] on input "Payment reference" at bounding box center [322, 225] width 240 height 22
click at [254, 228] on input "WTH SG07004-26" at bounding box center [322, 225] width 240 height 22
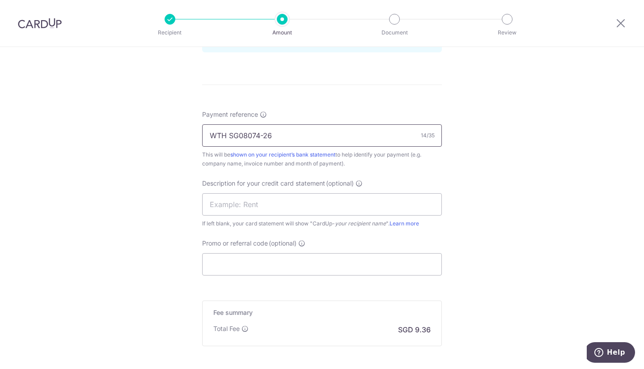
drag, startPoint x: 285, startPoint y: 135, endPoint x: 0, endPoint y: 111, distance: 286.3
click at [0, 111] on div "Tell us more about your payment Enter payment amount SGD 330.40 330.40 GST (opt…" at bounding box center [322, 8] width 644 height 906
type input "WTH SG08074-26"
click at [232, 208] on input "text" at bounding box center [322, 204] width 240 height 22
paste input "WTH SG08074-26"
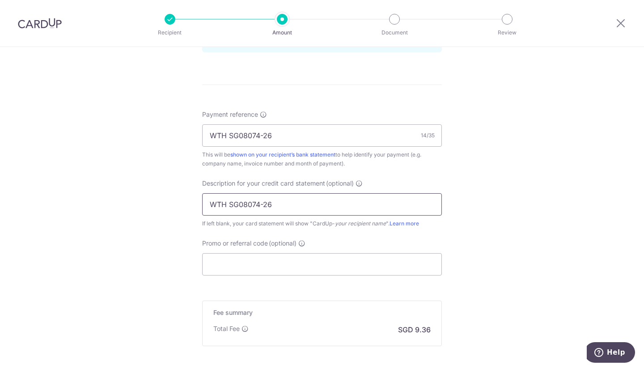
click at [264, 204] on input "WTH SG08074-26" at bounding box center [322, 204] width 240 height 22
type input "WTH SG08074 26"
click at [372, 268] on input "Promo or referral code (optional)" at bounding box center [322, 264] width 240 height 22
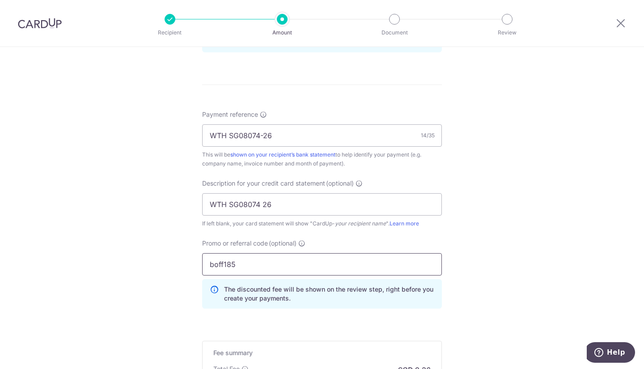
scroll to position [624, 0]
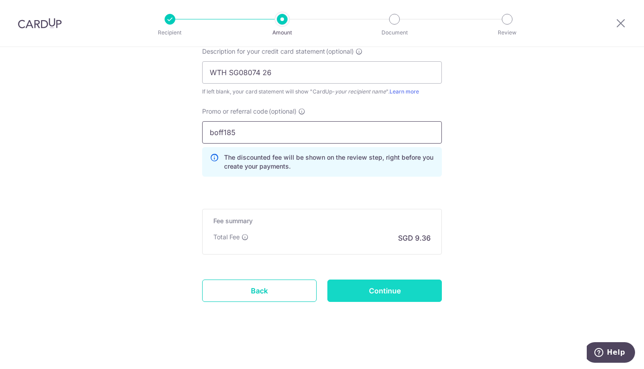
type input "boff185"
click at [418, 288] on input "Continue" at bounding box center [384, 291] width 114 height 22
type input "Create Schedule"
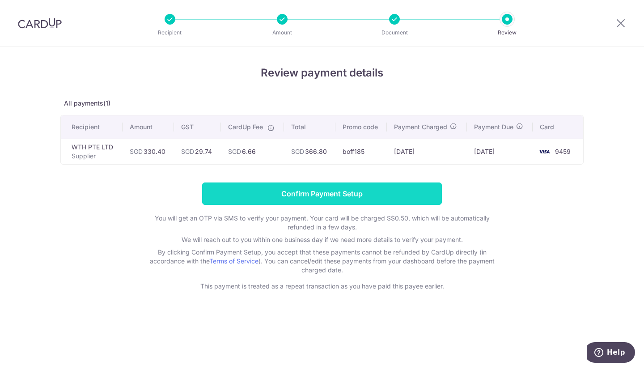
click at [307, 199] on input "Confirm Payment Setup" at bounding box center [322, 193] width 240 height 22
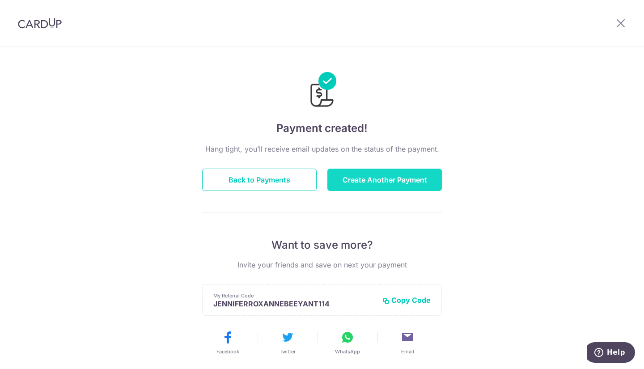
click at [375, 176] on button "Create Another Payment" at bounding box center [384, 180] width 114 height 22
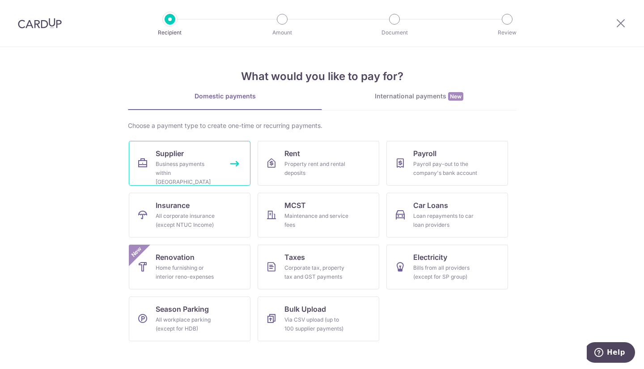
click at [175, 148] on link "Supplier Business payments within Singapore" at bounding box center [190, 163] width 122 height 45
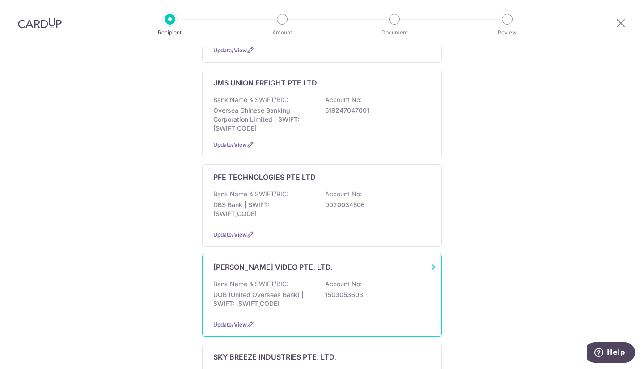
scroll to position [760, 0]
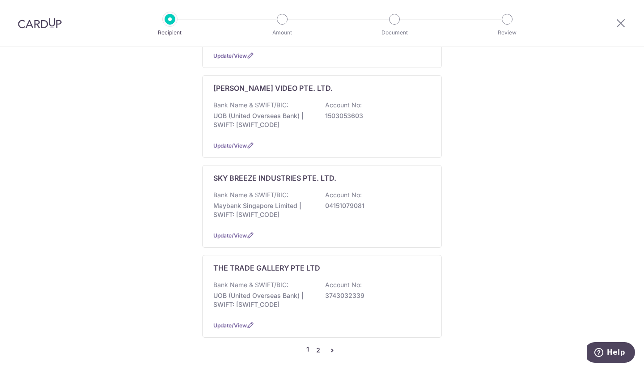
click at [317, 345] on link "2" at bounding box center [318, 350] width 11 height 11
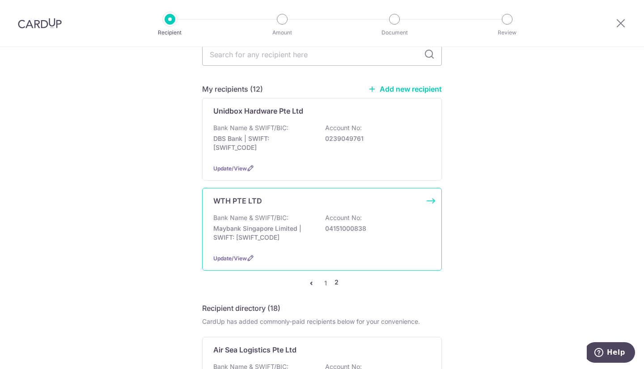
scroll to position [134, 0]
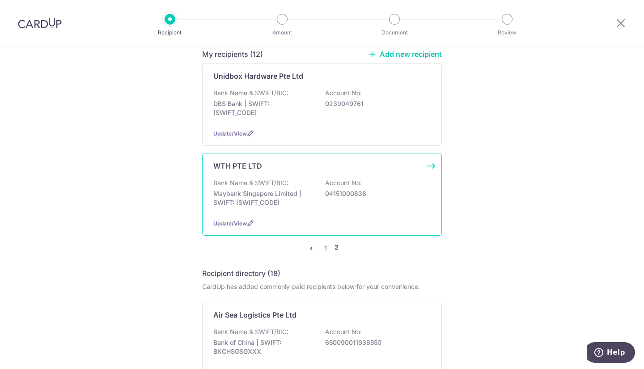
click at [291, 219] on div "Update/View" at bounding box center [321, 223] width 217 height 9
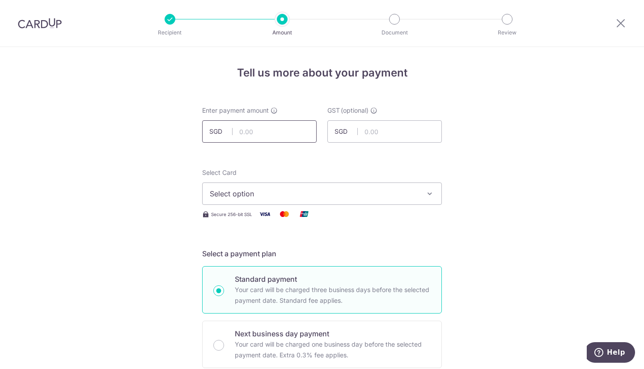
click at [258, 124] on input "text" at bounding box center [259, 131] width 114 height 22
type input "382.20"
type input "34.40"
click at [400, 192] on span "Select option" at bounding box center [314, 193] width 208 height 11
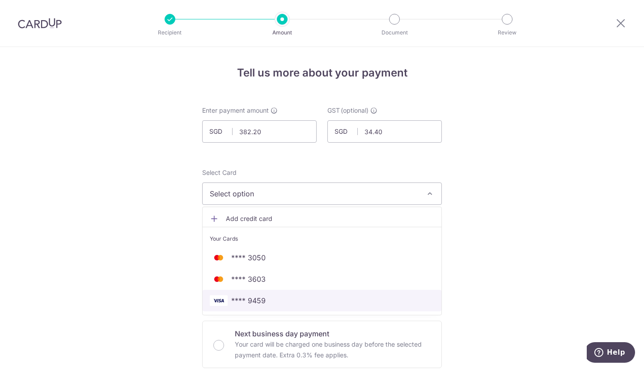
click at [288, 303] on span "**** 9459" at bounding box center [322, 300] width 225 height 11
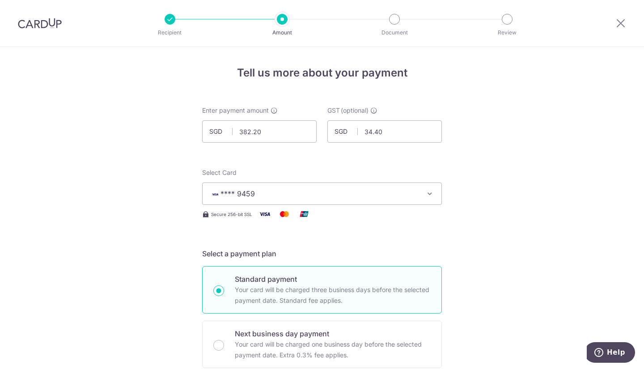
scroll to position [268, 0]
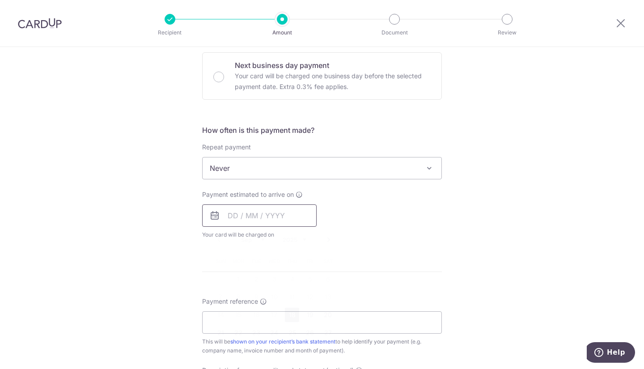
click at [249, 216] on input "text" at bounding box center [259, 215] width 114 height 22
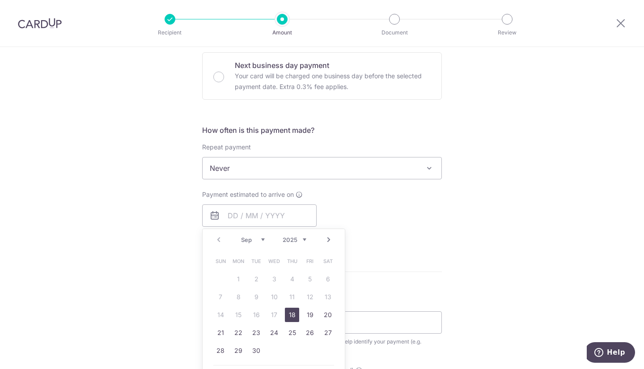
click at [290, 311] on link "18" at bounding box center [292, 315] width 14 height 14
type input "[DATE]"
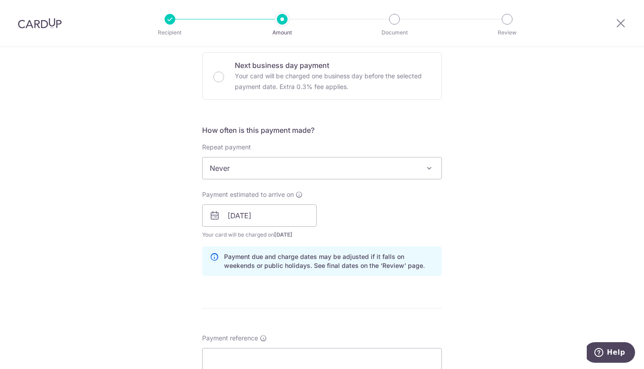
scroll to position [402, 0]
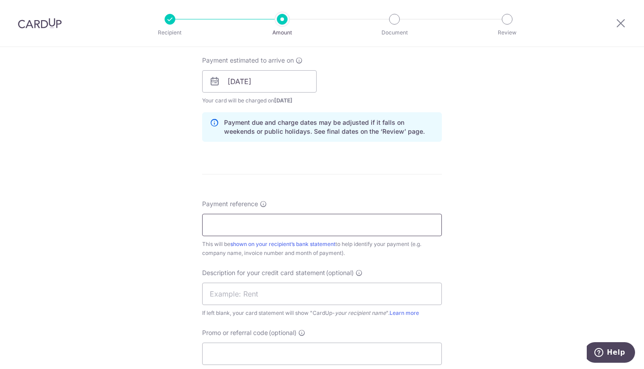
click at [269, 227] on input "Payment reference" at bounding box center [322, 225] width 240 height 22
click at [248, 227] on input "WTH SG07004-26" at bounding box center [322, 225] width 240 height 22
drag, startPoint x: 291, startPoint y: 231, endPoint x: 113, endPoint y: 208, distance: 179.6
click at [113, 208] on div "Tell us more about your payment Enter payment amount SGD 382.20 382.20 GST (opt…" at bounding box center [322, 97] width 644 height 906
type input "WTH SG07041-26"
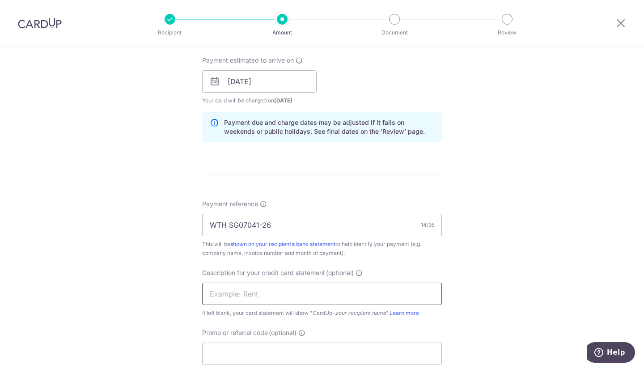
click at [239, 286] on input "text" at bounding box center [322, 294] width 240 height 22
paste input "WTH SG07041-26"
click at [260, 297] on input "WTH SG07041-26" at bounding box center [322, 294] width 240 height 22
type input "WTH SG07041 26"
click at [262, 348] on input "Promo or referral code (optional)" at bounding box center [322, 354] width 240 height 22
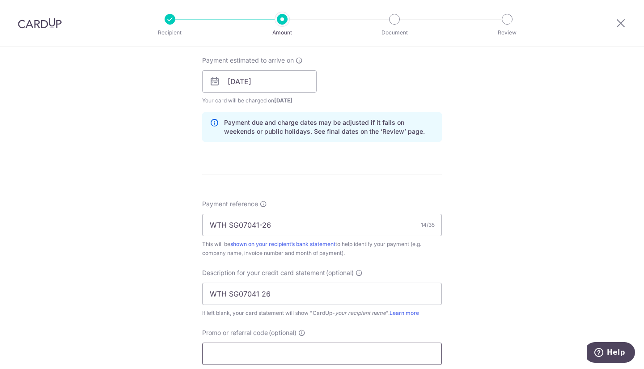
type input "b"
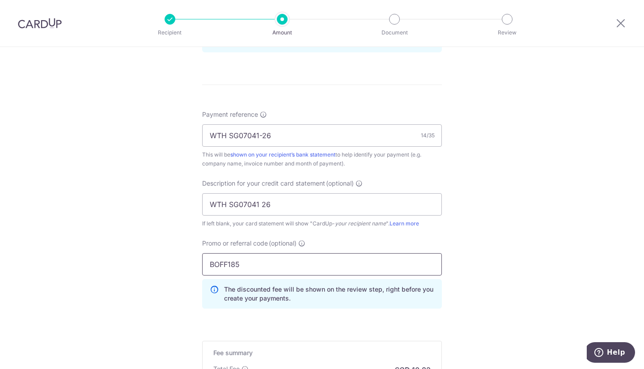
scroll to position [624, 0]
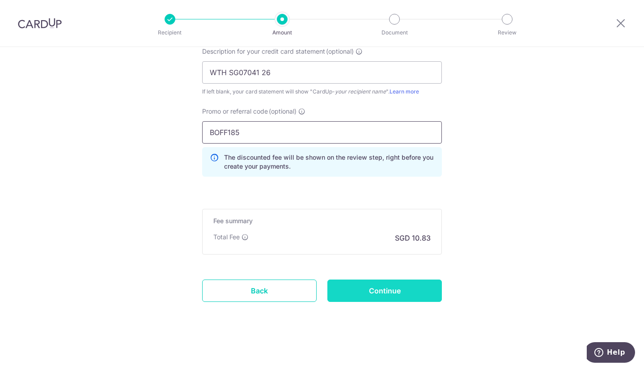
type input "BOFF185"
click at [412, 291] on input "Continue" at bounding box center [384, 291] width 114 height 22
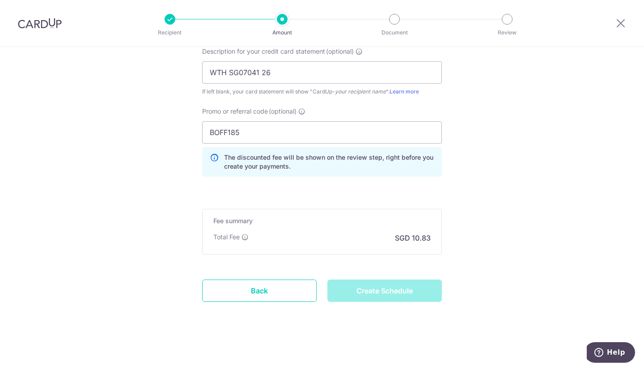
type input "Create Schedule"
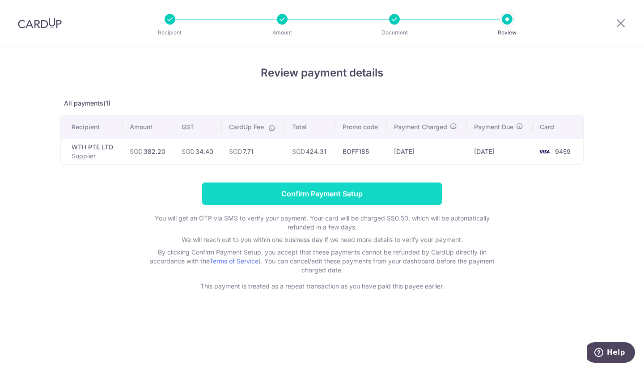
click at [291, 191] on input "Confirm Payment Setup" at bounding box center [322, 193] width 240 height 22
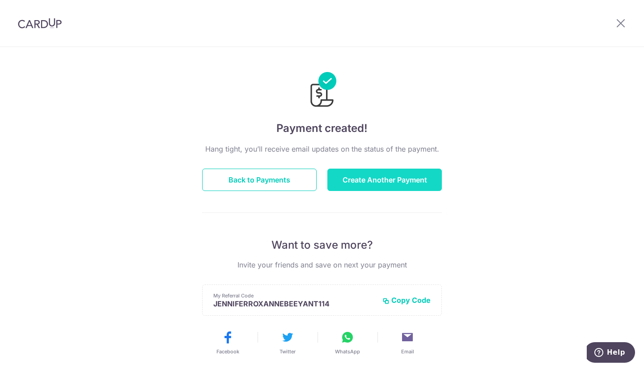
click at [338, 187] on button "Create Another Payment" at bounding box center [384, 180] width 114 height 22
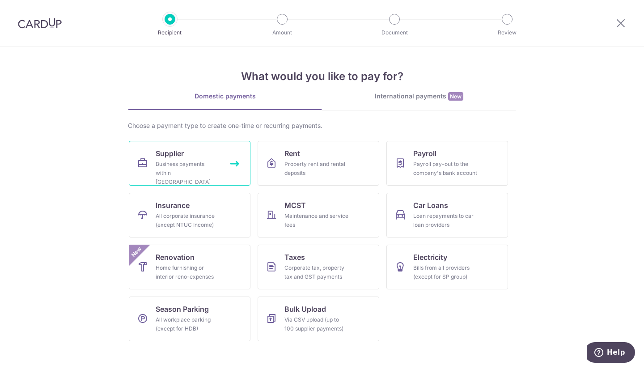
click at [161, 168] on div "Business payments within Singapore" at bounding box center [188, 173] width 64 height 27
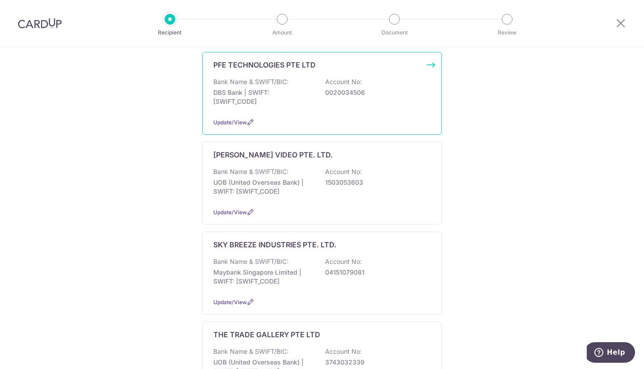
scroll to position [805, 0]
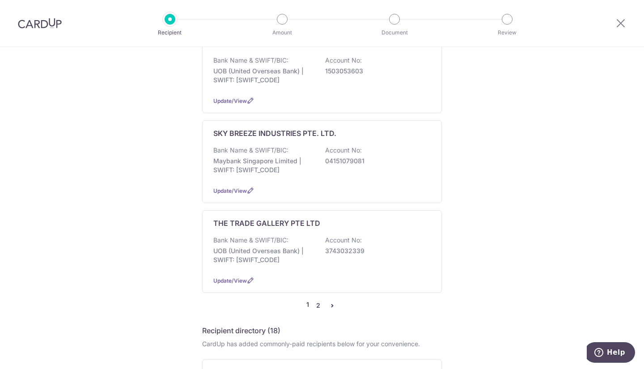
click at [315, 300] on link "2" at bounding box center [318, 305] width 11 height 11
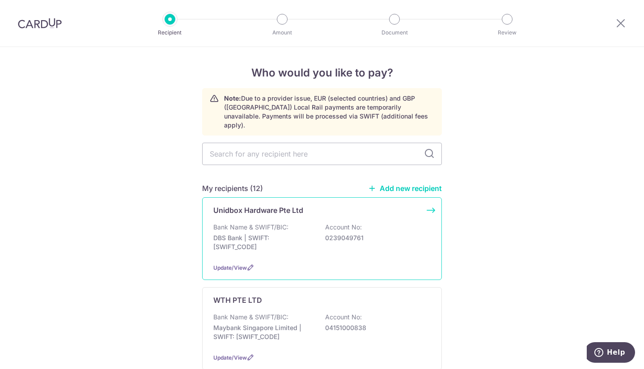
scroll to position [134, 0]
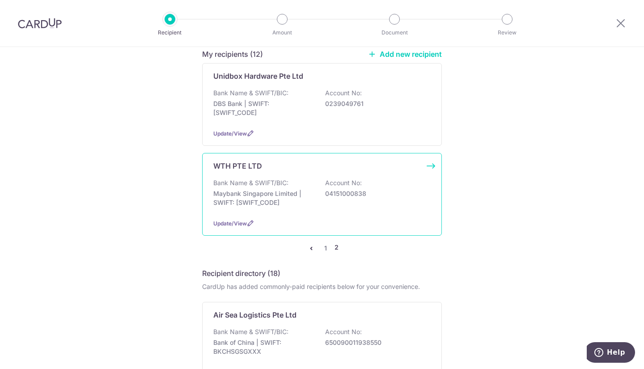
click at [287, 202] on div "Bank Name & SWIFT/BIC: Maybank Singapore Limited | SWIFT: [SWIFT_CODE] Account …" at bounding box center [321, 194] width 217 height 33
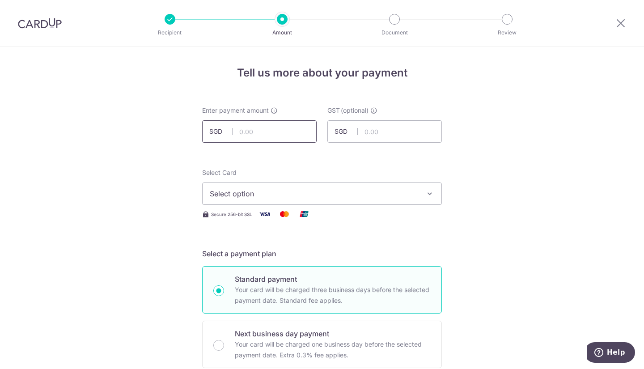
click at [261, 130] on input "text" at bounding box center [259, 131] width 114 height 22
type input "20,188.80"
type input "1,666.97"
drag, startPoint x: 245, startPoint y: 133, endPoint x: 301, endPoint y: 142, distance: 56.1
click at [301, 142] on input "20,188.80" at bounding box center [259, 131] width 114 height 22
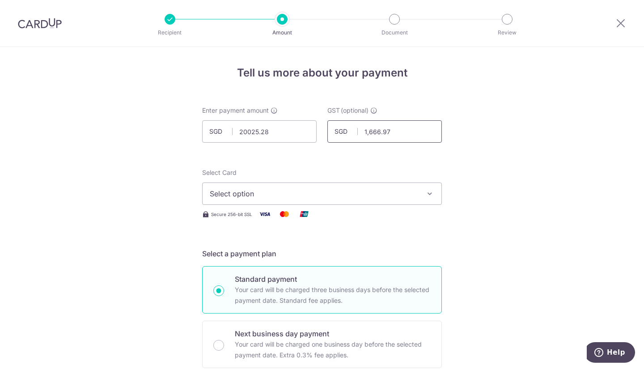
type input "20,025.28"
drag, startPoint x: 395, startPoint y: 141, endPoint x: 357, endPoint y: 143, distance: 38.5
type input "1,980.52"
click at [352, 194] on span "Select option" at bounding box center [314, 193] width 208 height 11
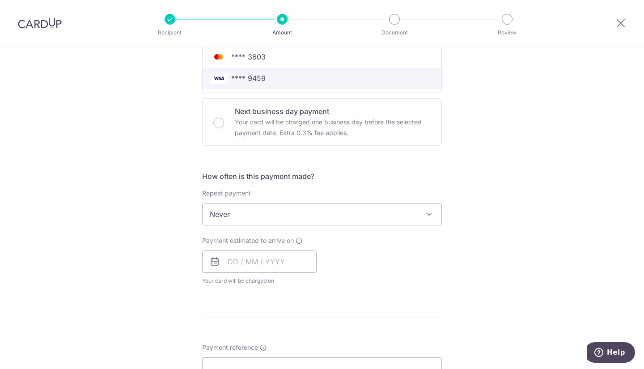
scroll to position [224, 0]
click at [310, 81] on span "**** 9459" at bounding box center [322, 77] width 225 height 11
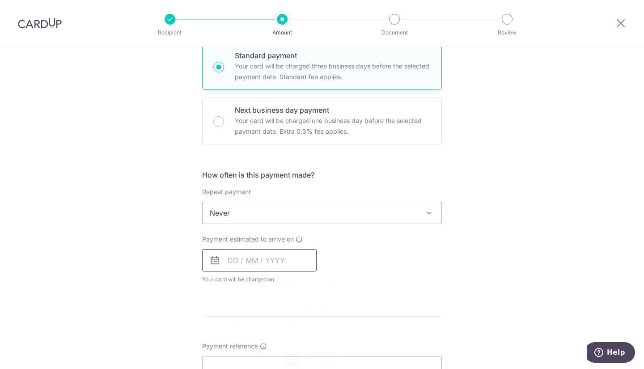
click at [248, 262] on input "text" at bounding box center [259, 260] width 114 height 22
click at [288, 357] on link "18" at bounding box center [292, 359] width 14 height 14
type input "[DATE]"
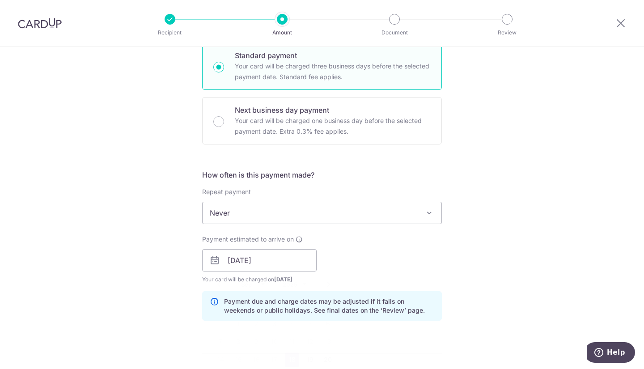
scroll to position [492, 0]
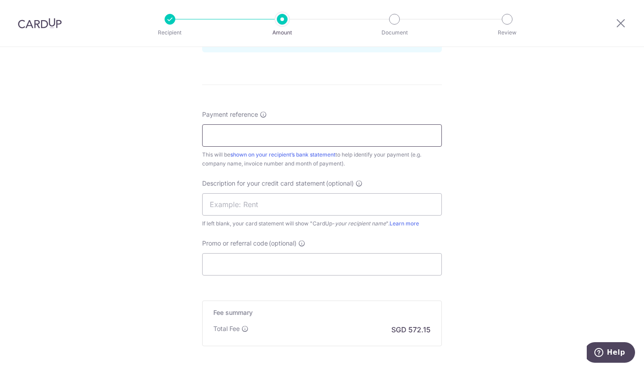
click at [270, 129] on input "Payment reference" at bounding box center [322, 135] width 240 height 22
drag, startPoint x: 334, startPoint y: 140, endPoint x: 0, endPoint y: 98, distance: 336.7
click at [0, 98] on div "Tell us more about your payment Enter payment amount SGD 20,025.28 20025.28 GST…" at bounding box center [322, 8] width 644 height 906
type input "WTH 07041 08074 08085 09112"
click at [269, 204] on input "text" at bounding box center [322, 204] width 240 height 22
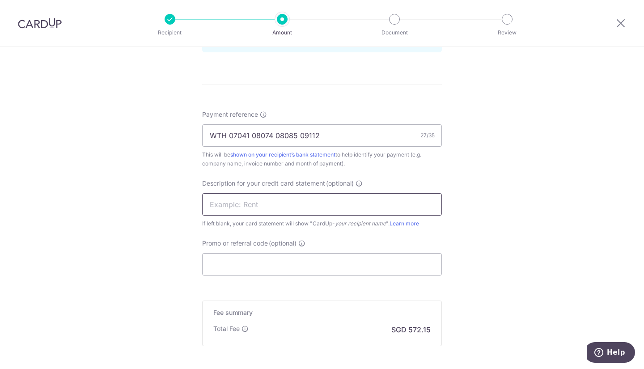
paste input "WTH 07041 08074"
type input "WTH 07041 08074"
click at [222, 274] on input "Promo or referral code (optional)" at bounding box center [322, 264] width 240 height 22
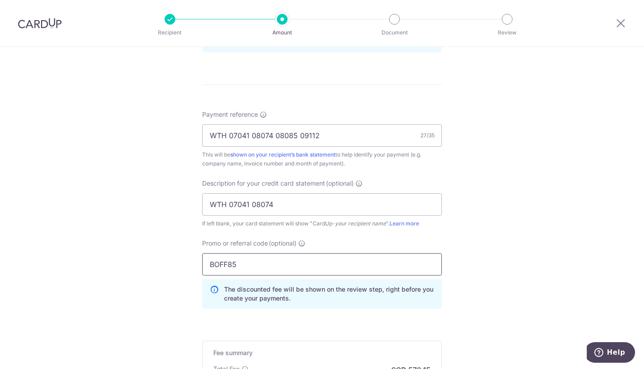
click at [226, 264] on input "BOFF85" at bounding box center [322, 264] width 240 height 22
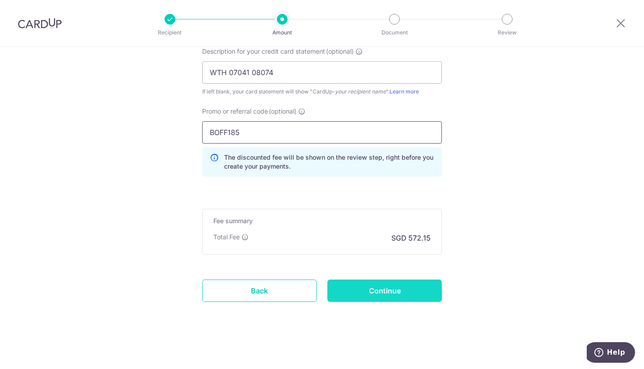
type input "BOFF185"
click at [339, 293] on input "Continue" at bounding box center [384, 291] width 114 height 22
type input "Create Schedule"
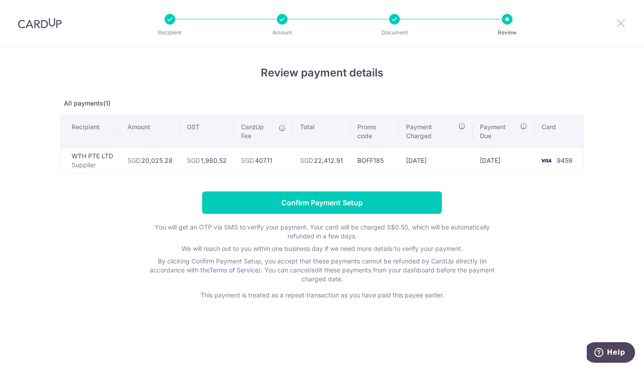
drag, startPoint x: 622, startPoint y: 23, endPoint x: 351, endPoint y: 64, distance: 273.7
click at [622, 23] on icon at bounding box center [620, 22] width 11 height 11
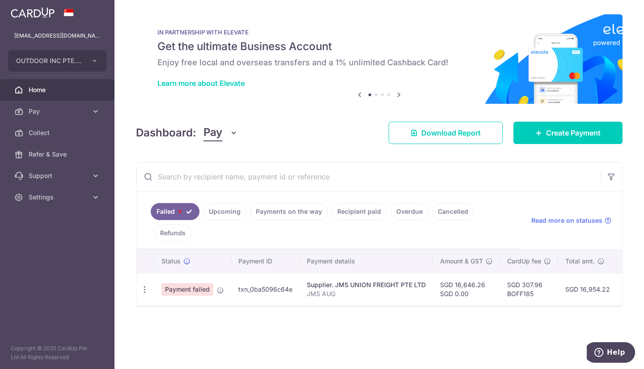
click at [52, 94] on link "Home" at bounding box center [57, 89] width 114 height 21
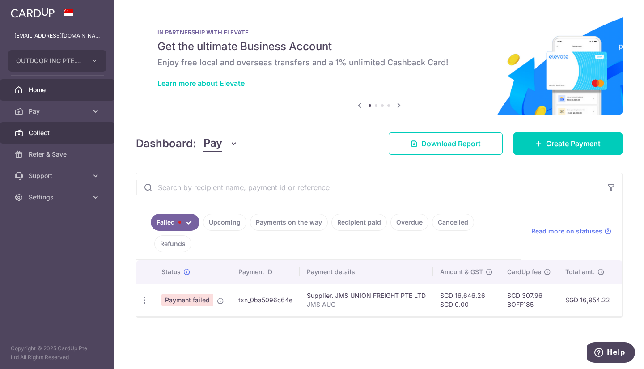
click at [45, 135] on span "Collect" at bounding box center [58, 132] width 59 height 9
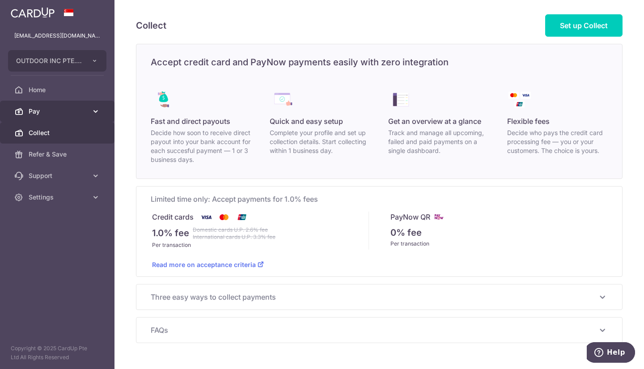
click at [47, 117] on link "Pay" at bounding box center [57, 111] width 114 height 21
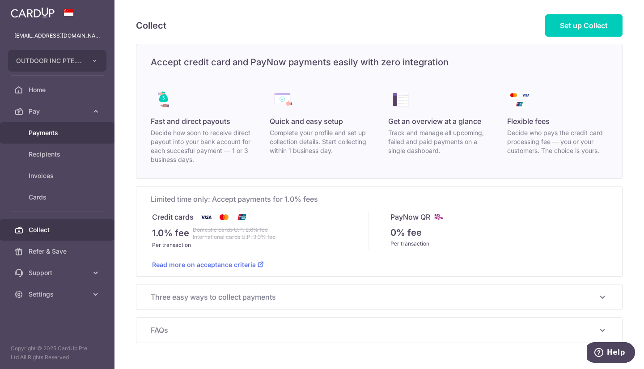
click at [59, 131] on span "Payments" at bounding box center [58, 132] width 59 height 9
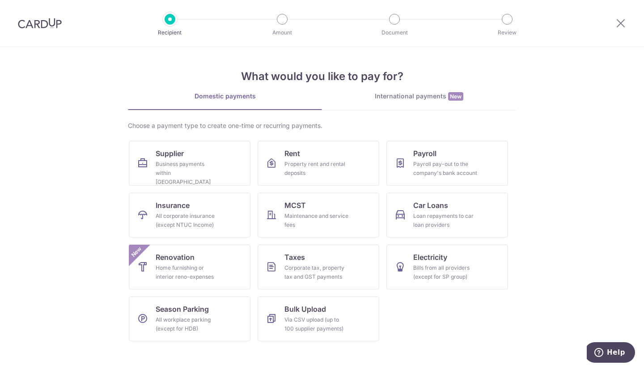
click at [51, 26] on img at bounding box center [40, 23] width 44 height 11
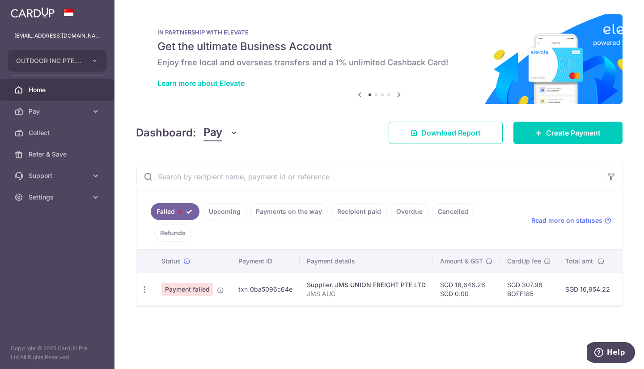
click at [224, 215] on link "Upcoming" at bounding box center [224, 211] width 43 height 17
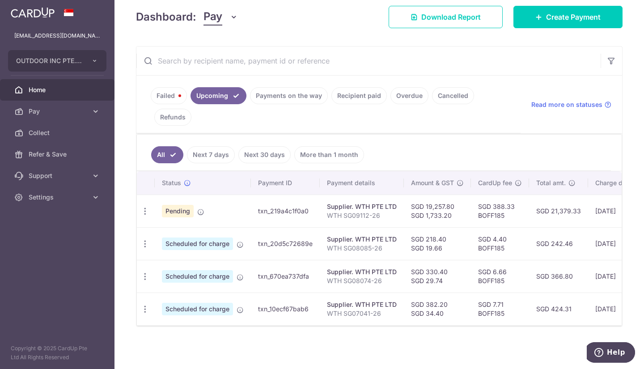
click at [174, 94] on link "Failed" at bounding box center [169, 95] width 36 height 17
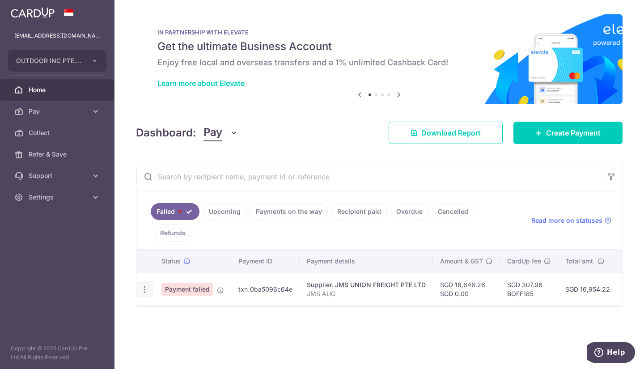
click at [147, 289] on icon "button" at bounding box center [144, 289] width 9 height 9
click at [158, 304] on ul at bounding box center [183, 303] width 94 height 8
click at [158, 304] on td "Payment failed" at bounding box center [192, 289] width 77 height 33
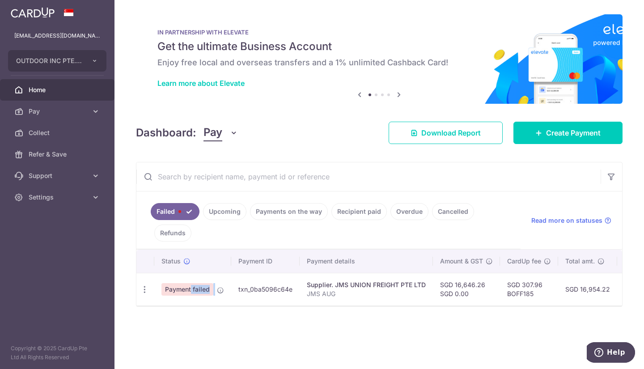
click at [165, 297] on td "Payment failed" at bounding box center [192, 289] width 77 height 33
click at [148, 286] on icon "button" at bounding box center [144, 289] width 9 height 9
click at [161, 305] on ul at bounding box center [183, 303] width 94 height 8
